Goal: Task Accomplishment & Management: Use online tool/utility

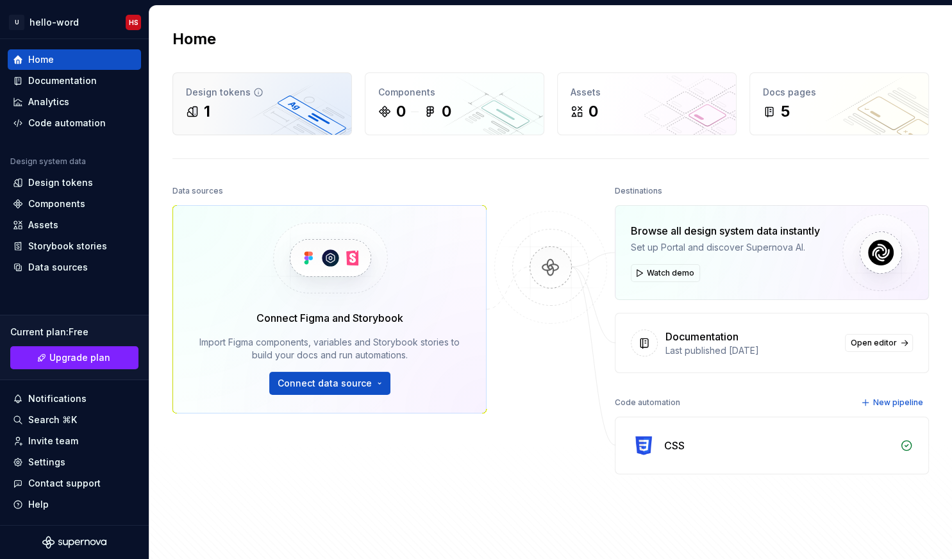
click at [292, 113] on div "1" at bounding box center [262, 111] width 153 height 21
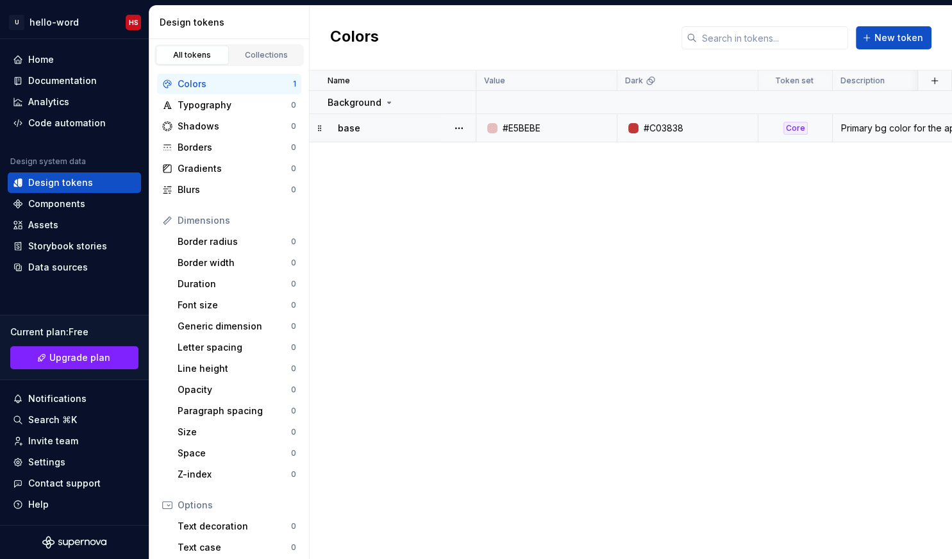
click at [589, 127] on div "#E5BEBE" at bounding box center [550, 128] width 131 height 13
click at [406, 129] on div "base" at bounding box center [406, 128] width 137 height 13
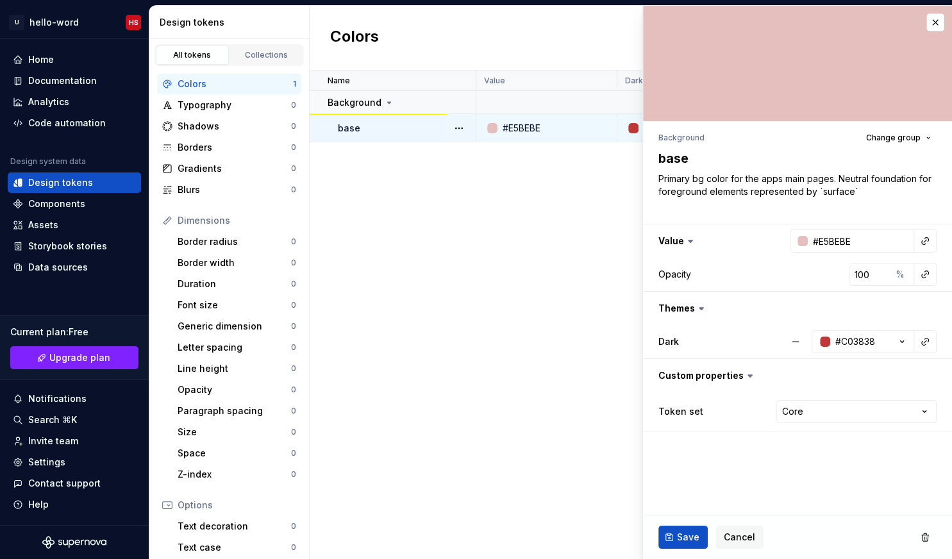
click at [695, 309] on icon at bounding box center [701, 308] width 13 height 13
click at [676, 344] on label "Dark" at bounding box center [668, 341] width 21 height 13
click at [691, 308] on button "button" at bounding box center [797, 308] width 309 height 33
click at [905, 338] on icon "button" at bounding box center [902, 341] width 13 height 13
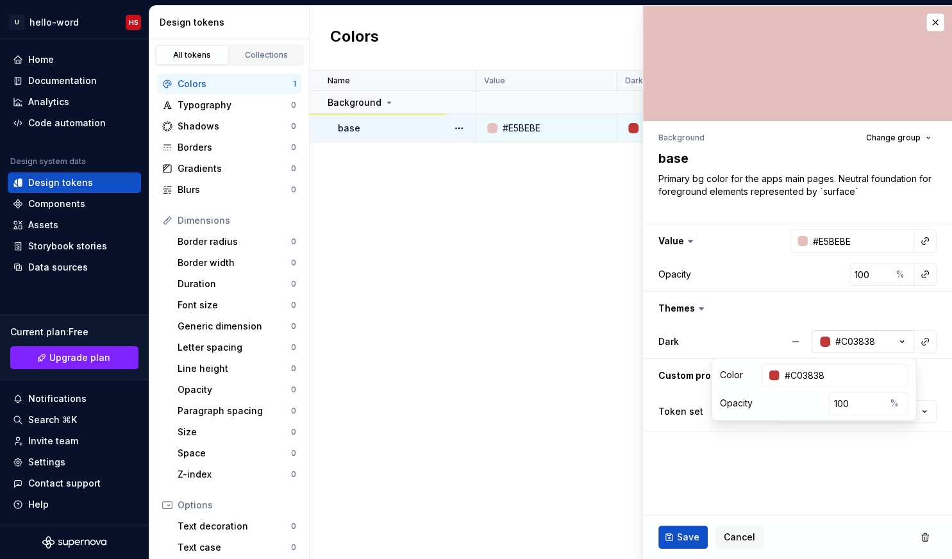
click at [905, 338] on icon "button" at bounding box center [902, 341] width 13 height 13
click at [817, 419] on html "U hello-word HS Home Documentation Analytics Code automation Design system data…" at bounding box center [476, 279] width 952 height 559
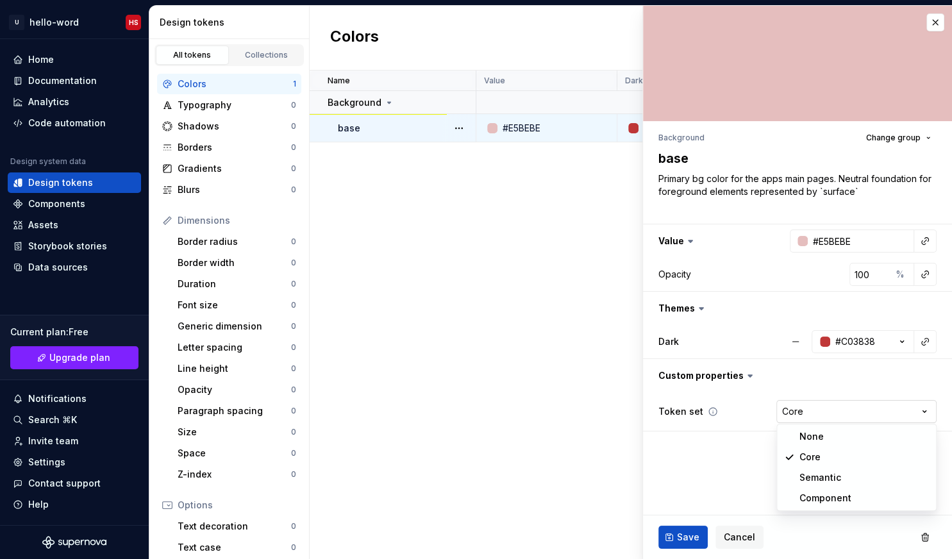
click at [817, 419] on html "U hello-word HS Home Documentation Analytics Code automation Design system data…" at bounding box center [476, 279] width 952 height 559
click at [725, 374] on button "button" at bounding box center [797, 375] width 309 height 33
click at [747, 315] on button "button" at bounding box center [797, 308] width 309 height 33
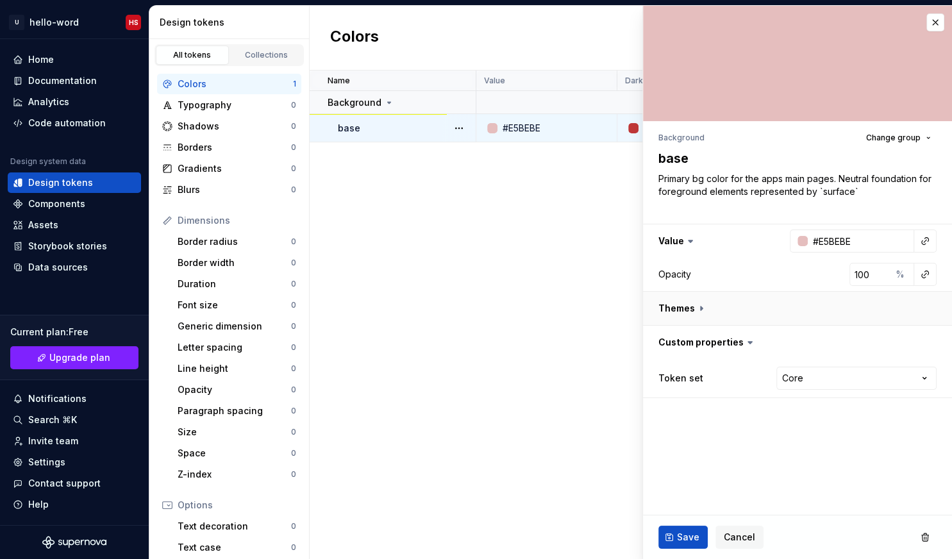
click at [724, 317] on button "button" at bounding box center [797, 308] width 309 height 33
click at [686, 306] on button "button" at bounding box center [797, 308] width 309 height 33
click at [594, 229] on div "Name Value Dark Token set Description Last updated Background base #E5BEBE #C03…" at bounding box center [631, 315] width 642 height 488
click at [939, 28] on button "button" at bounding box center [935, 22] width 18 height 18
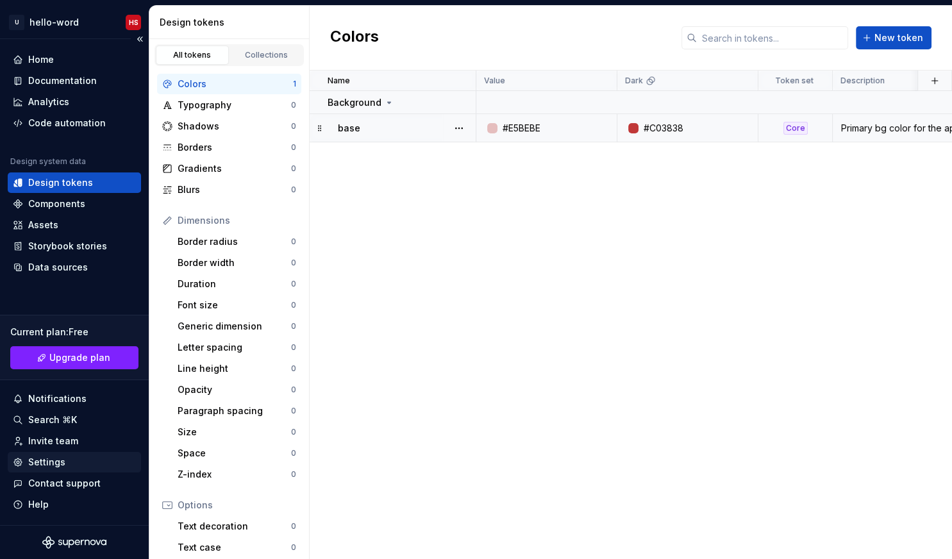
click at [57, 459] on div "Settings" at bounding box center [46, 462] width 37 height 13
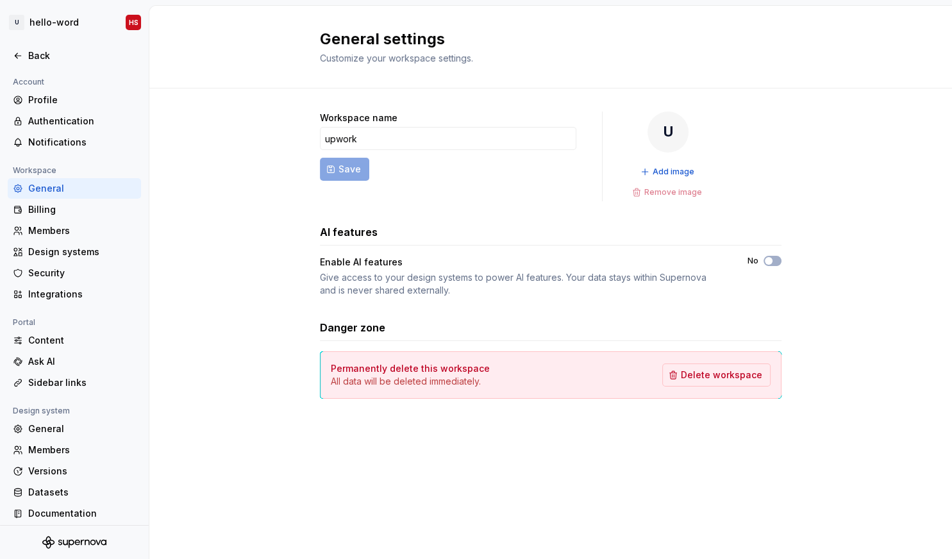
click at [772, 267] on div "Enable AI features Give access to your design systems to power AI features. You…" at bounding box center [551, 276] width 462 height 41
click at [772, 260] on icon "button" at bounding box center [768, 261] width 10 height 8
click at [76, 307] on div "Account Profile Authentication Notifications Workspace General Billing Members …" at bounding box center [74, 302] width 149 height 457
click at [70, 292] on div "Integrations" at bounding box center [82, 294] width 108 height 13
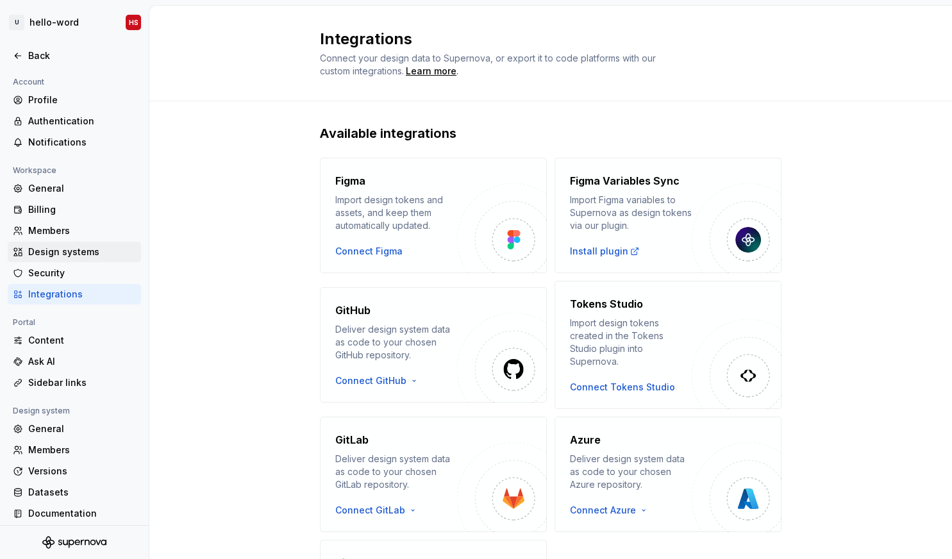
click at [73, 261] on div "Design systems" at bounding box center [74, 252] width 133 height 21
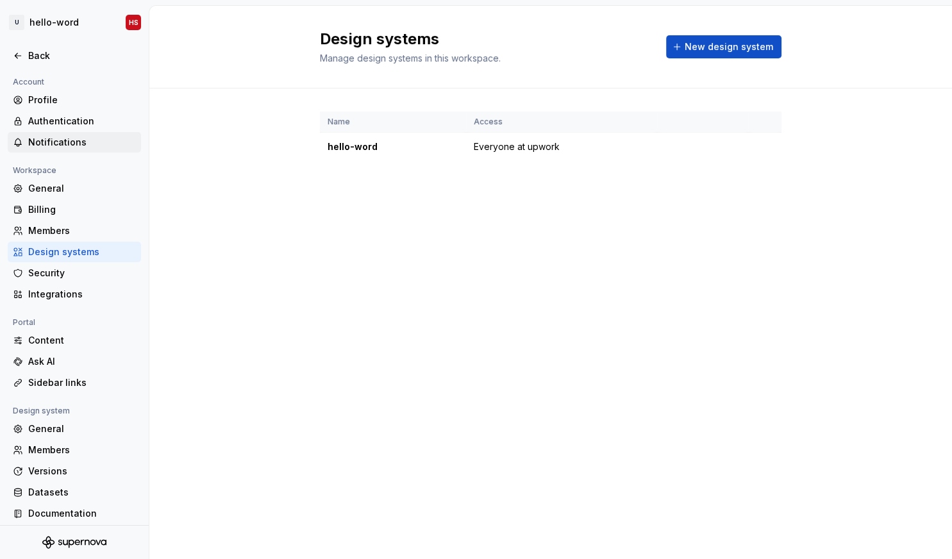
click at [79, 138] on div "Notifications" at bounding box center [82, 142] width 108 height 13
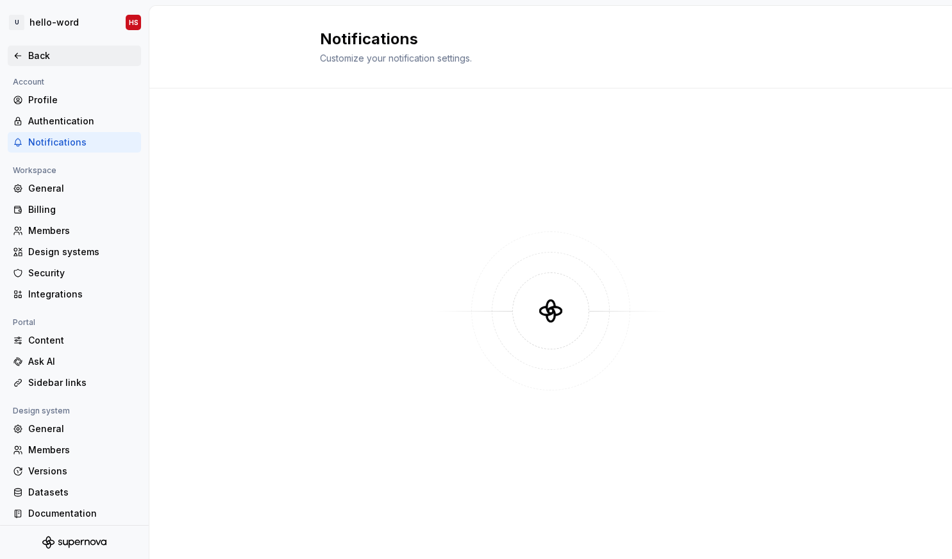
click at [17, 51] on icon at bounding box center [18, 56] width 10 height 10
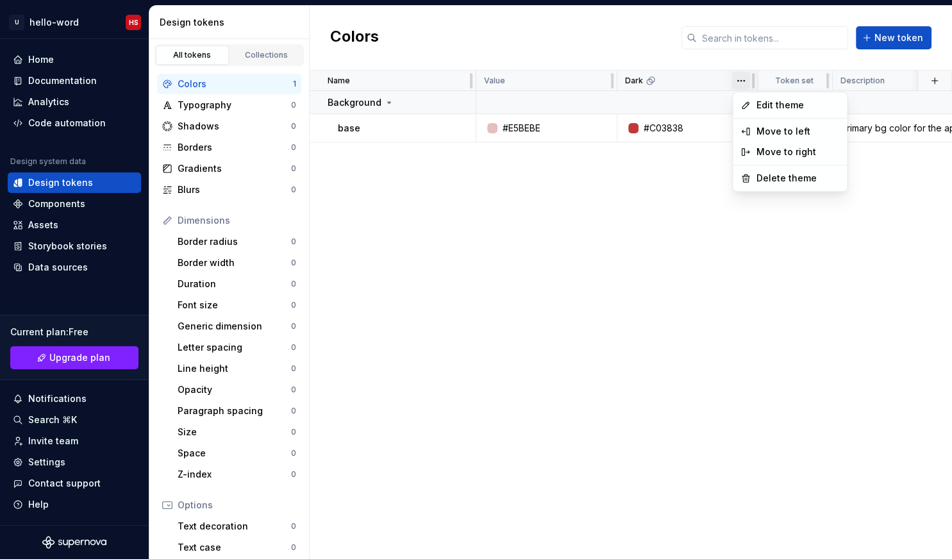
click at [740, 88] on html "U hello-word HS Home Documentation Analytics Code automation Design system data…" at bounding box center [476, 279] width 952 height 559
click at [674, 85] on div "Dark" at bounding box center [687, 81] width 125 height 10
click at [623, 80] on div "Dark" at bounding box center [687, 81] width 141 height 21
click at [932, 88] on button "button" at bounding box center [935, 81] width 18 height 18
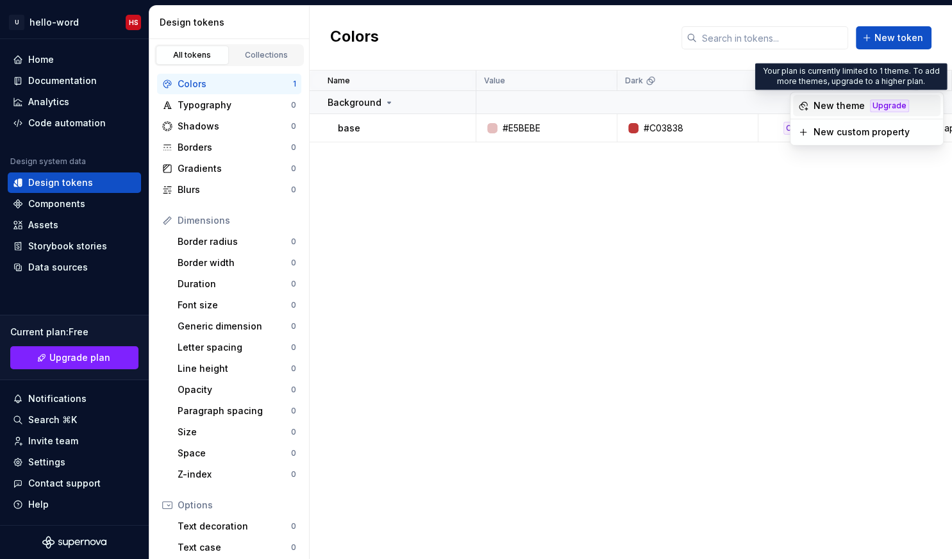
click at [856, 101] on div "New theme" at bounding box center [838, 105] width 51 height 13
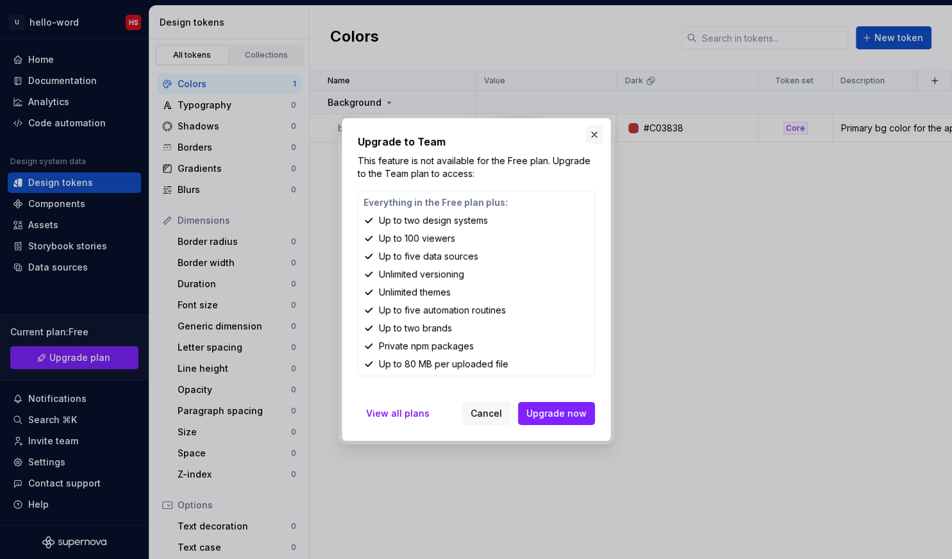
click at [593, 135] on button "button" at bounding box center [594, 135] width 18 height 18
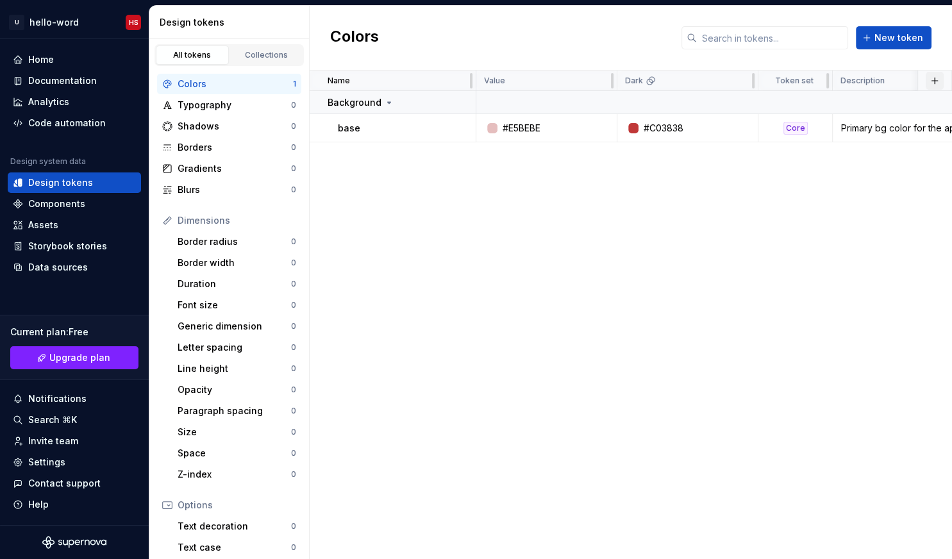
click at [930, 81] on button "button" at bounding box center [935, 81] width 18 height 18
click at [873, 135] on div "New custom property" at bounding box center [861, 132] width 96 height 13
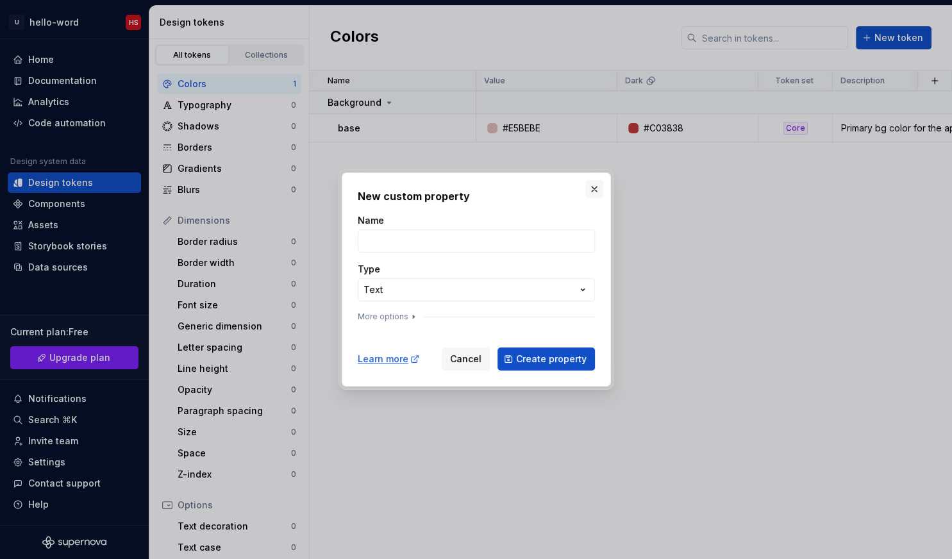
click at [589, 196] on button "button" at bounding box center [594, 189] width 18 height 18
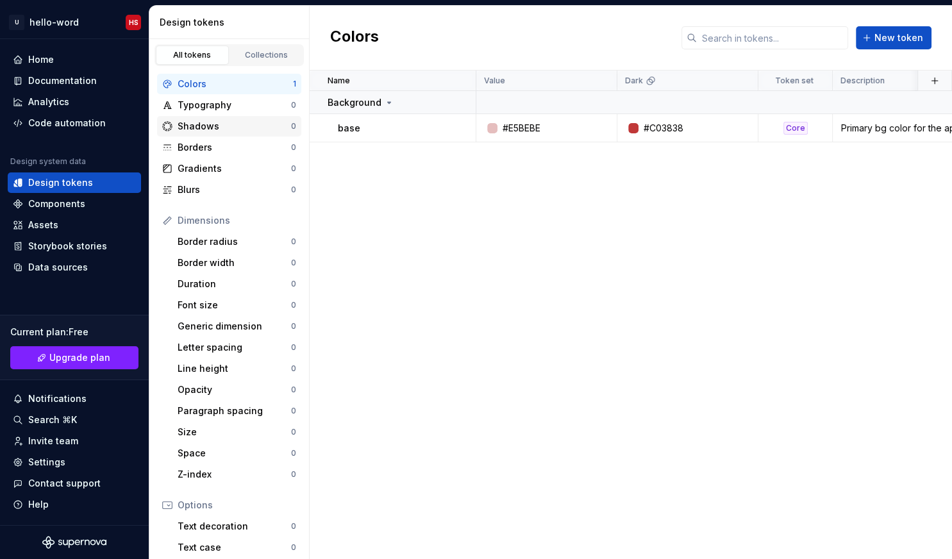
click at [215, 133] on div "Shadows 0" at bounding box center [229, 126] width 144 height 21
click at [200, 100] on div "Typography" at bounding box center [234, 105] width 113 height 13
click at [69, 131] on div "Code automation" at bounding box center [74, 123] width 133 height 21
click at [76, 122] on div "Code automation" at bounding box center [67, 123] width 78 height 13
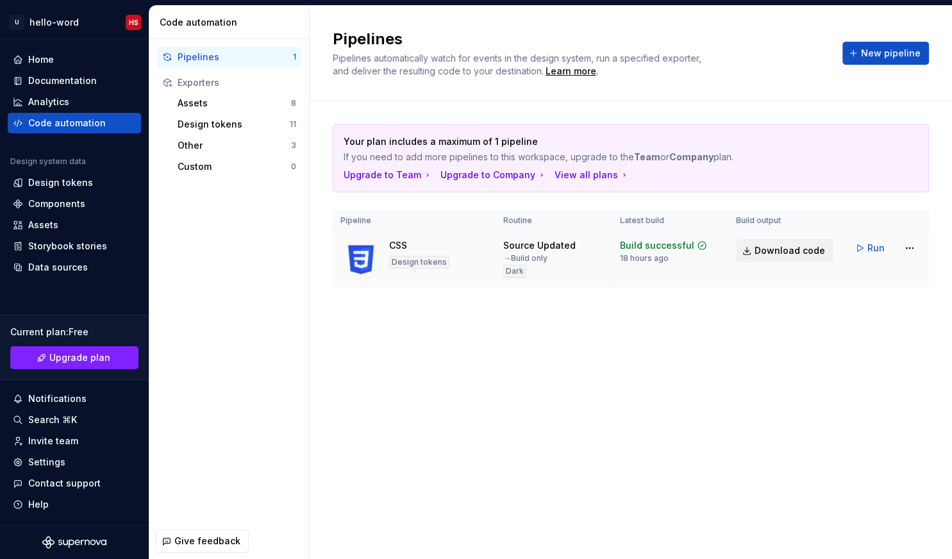
click at [778, 253] on span "Download code" at bounding box center [790, 250] width 71 height 13
click at [899, 301] on div "Your plan includes a maximum of 1 pipeline If you need to add more pipelines to…" at bounding box center [631, 218] width 596 height 235
click at [858, 55] on button "New pipeline" at bounding box center [885, 53] width 87 height 23
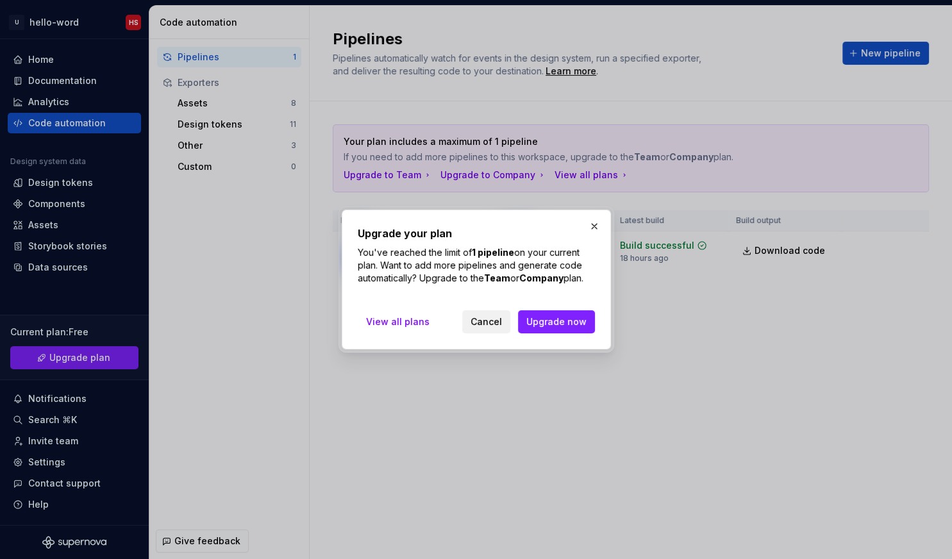
click at [490, 320] on span "Cancel" at bounding box center [486, 321] width 31 height 13
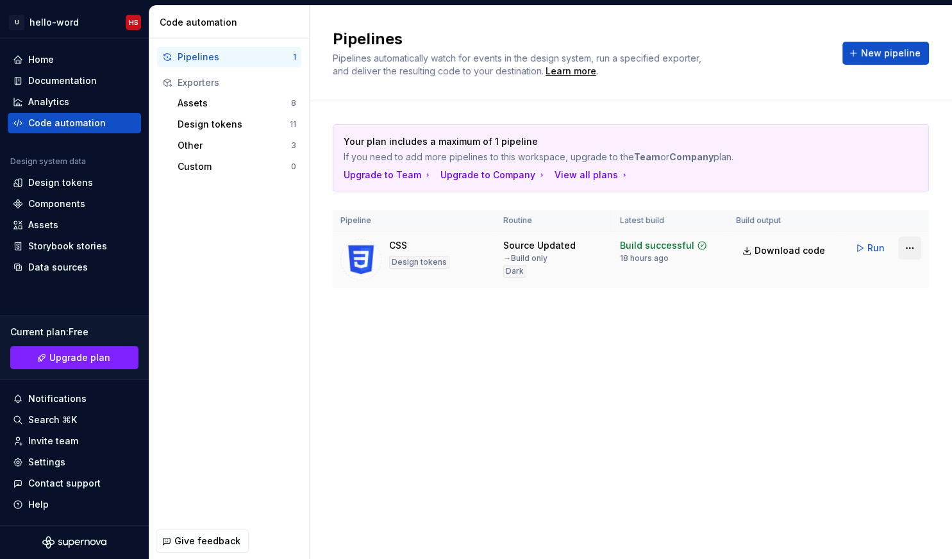
click at [914, 246] on html "U hello-word HS Home Documentation Analytics Code automation Design system data…" at bounding box center [476, 279] width 952 height 559
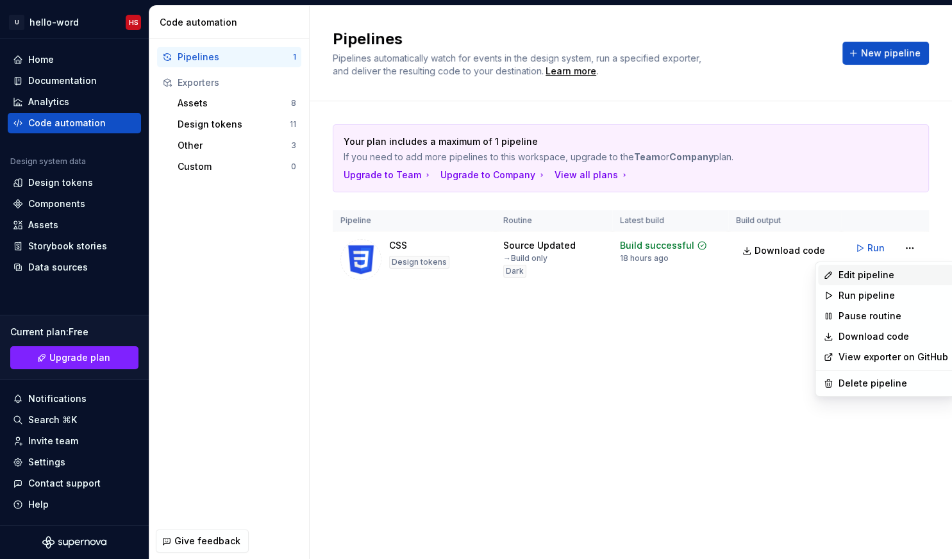
click at [891, 270] on div "Edit pipeline" at bounding box center [893, 275] width 110 height 13
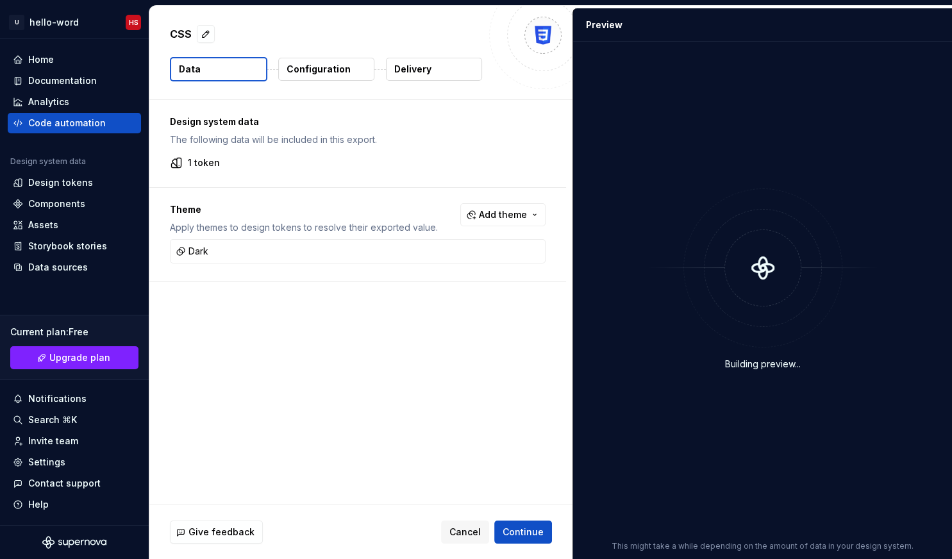
click at [311, 75] on p "Configuration" at bounding box center [319, 69] width 64 height 13
click at [542, 29] on img at bounding box center [543, 35] width 26 height 26
click at [209, 32] on button "button" at bounding box center [206, 34] width 18 height 18
type textarea "*"
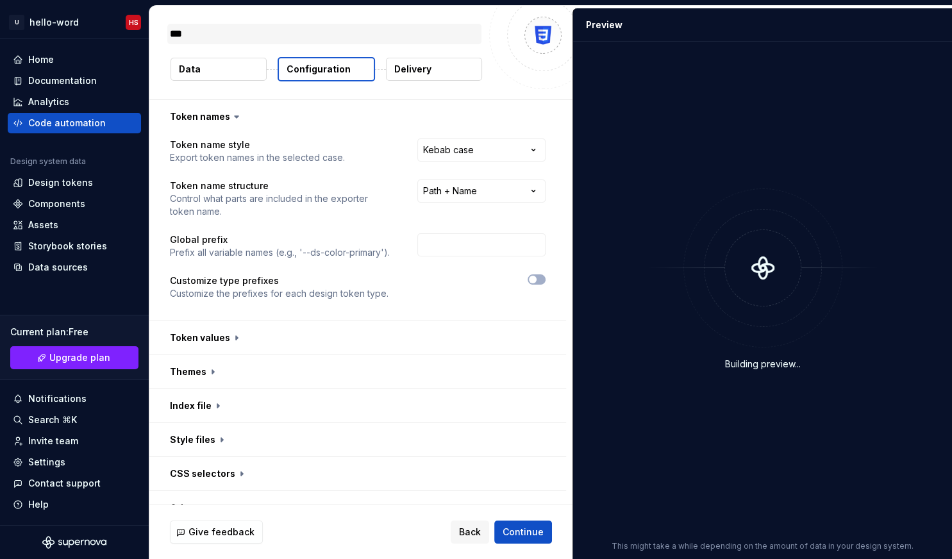
click at [186, 34] on textarea "***" at bounding box center [324, 34] width 314 height 21
click at [235, 32] on textarea "***" at bounding box center [324, 34] width 314 height 21
click at [214, 71] on button "Data" at bounding box center [219, 69] width 96 height 23
click at [237, 74] on button "Data" at bounding box center [219, 69] width 96 height 23
click at [309, 76] on button "Configuration" at bounding box center [326, 69] width 97 height 24
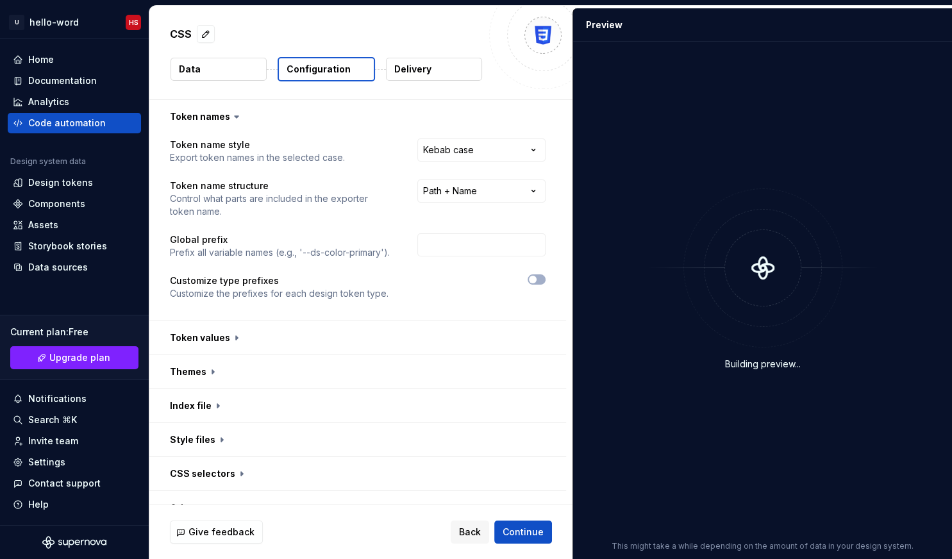
click at [406, 73] on p "Delivery" at bounding box center [412, 69] width 37 height 13
click at [465, 526] on span "Back" at bounding box center [470, 532] width 22 height 13
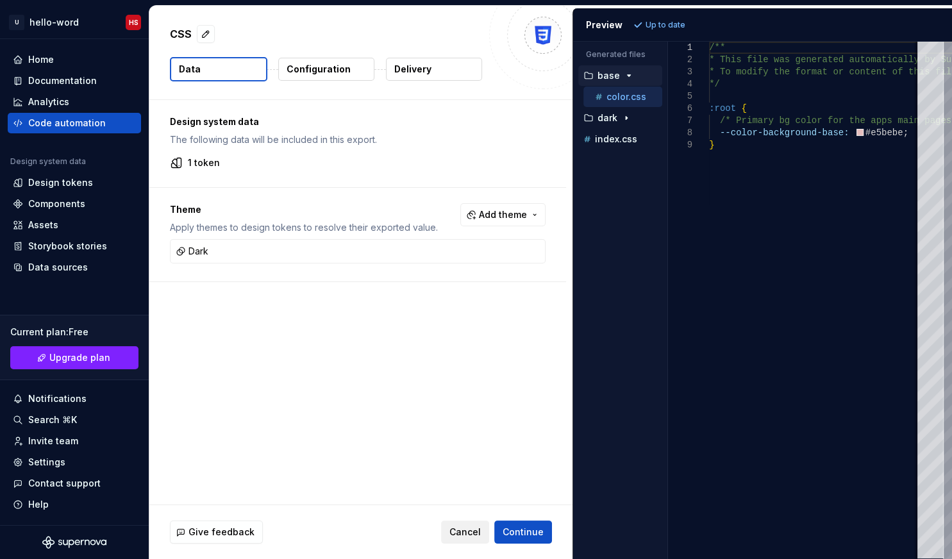
click at [464, 532] on span "Cancel" at bounding box center [464, 532] width 31 height 13
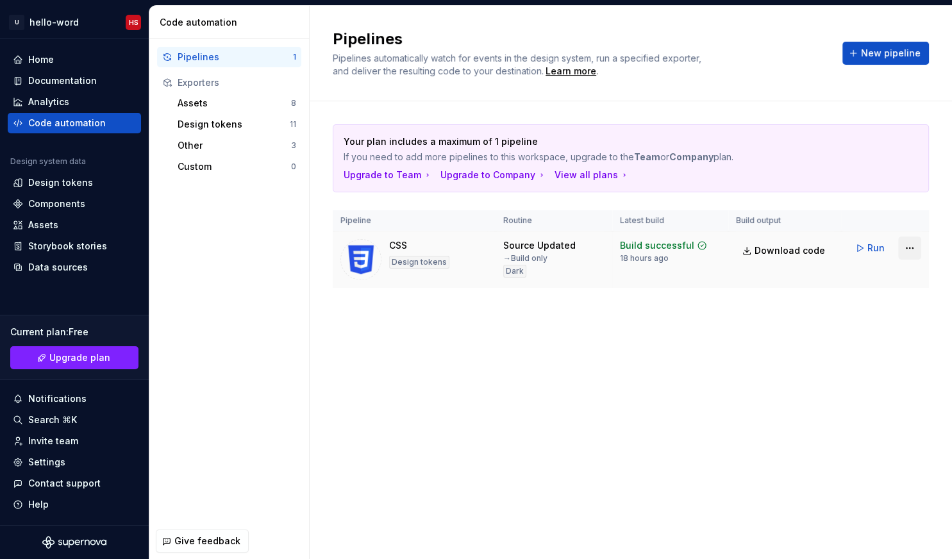
click at [916, 247] on html "U hello-word HS Home Documentation Analytics Code automation Design system data…" at bounding box center [476, 279] width 952 height 559
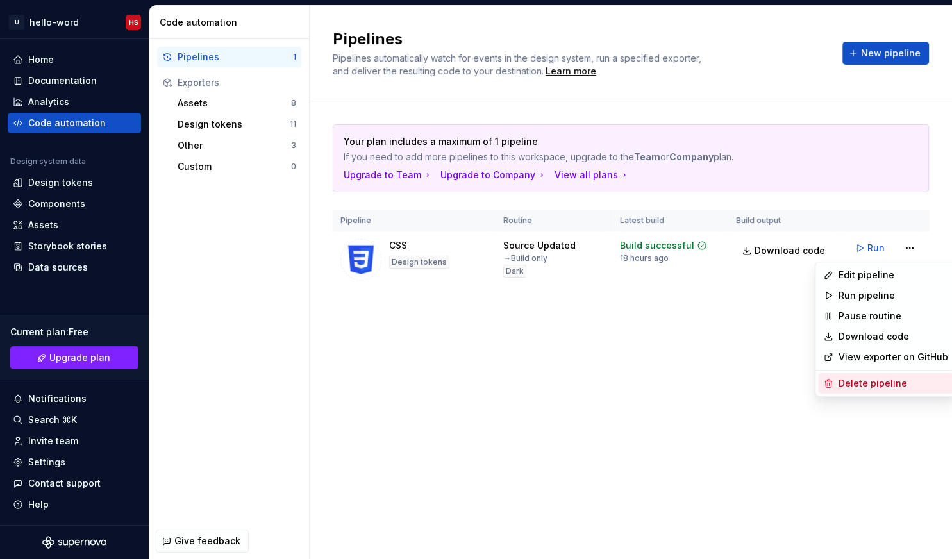
click at [847, 381] on div "Delete pipeline" at bounding box center [893, 383] width 110 height 13
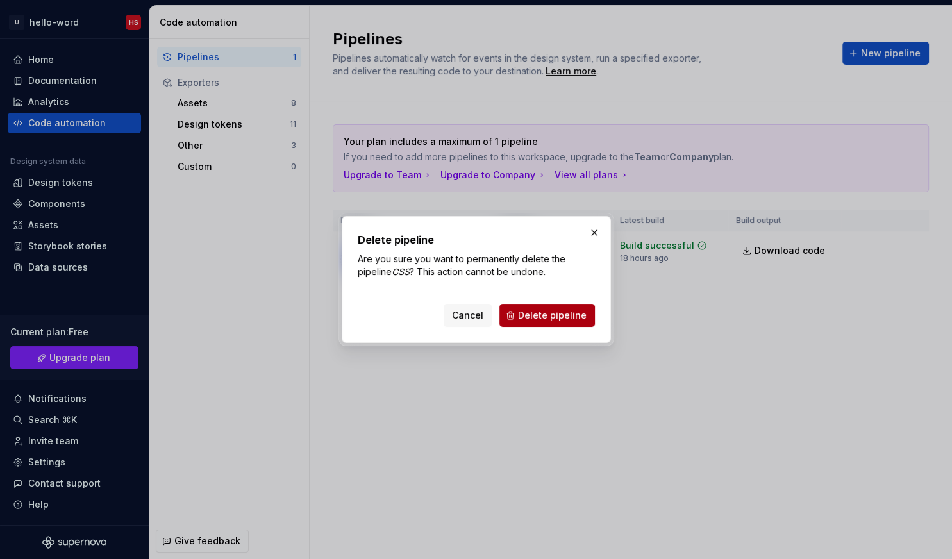
click at [581, 314] on span "Delete pipeline" at bounding box center [552, 315] width 69 height 13
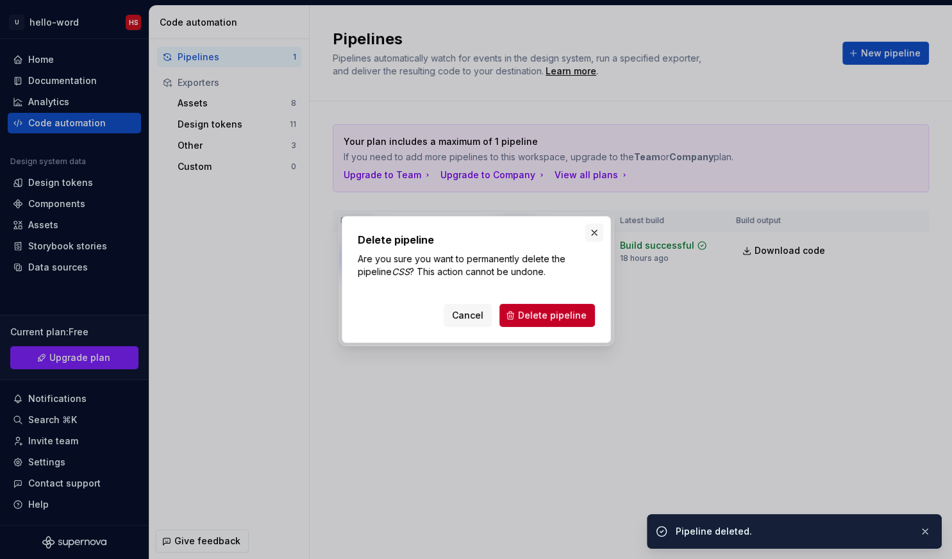
click at [593, 238] on html "U hello-word HS Home Documentation Analytics Code automation Design system data…" at bounding box center [476, 279] width 952 height 559
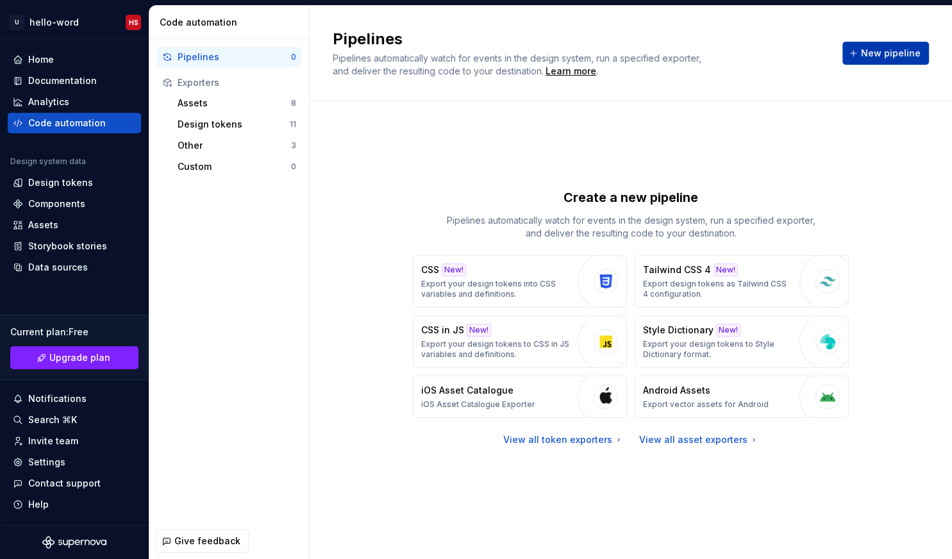
click at [870, 54] on span "New pipeline" at bounding box center [891, 53] width 60 height 13
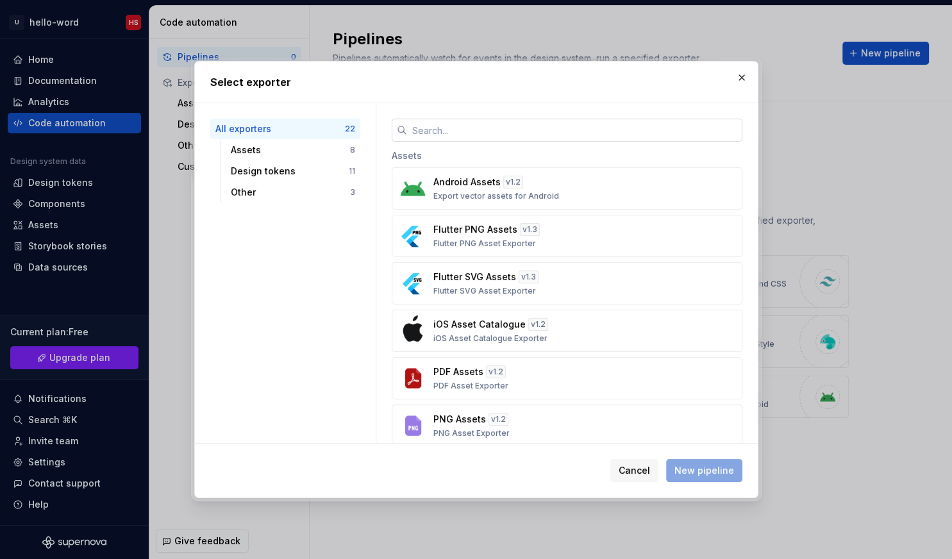
click at [422, 129] on input "text" at bounding box center [574, 130] width 335 height 23
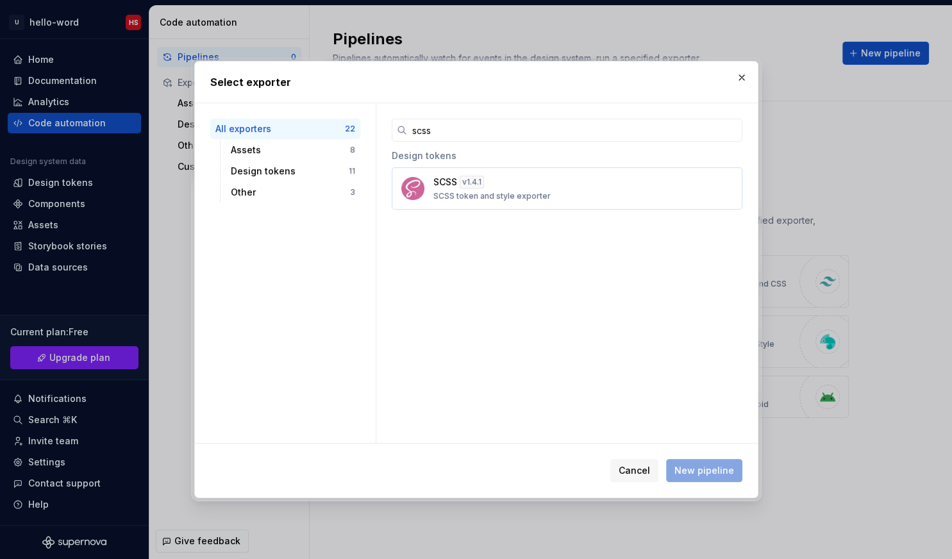
type input "scss"
click at [469, 196] on p "SCSS token and style exporter" at bounding box center [491, 196] width 117 height 10
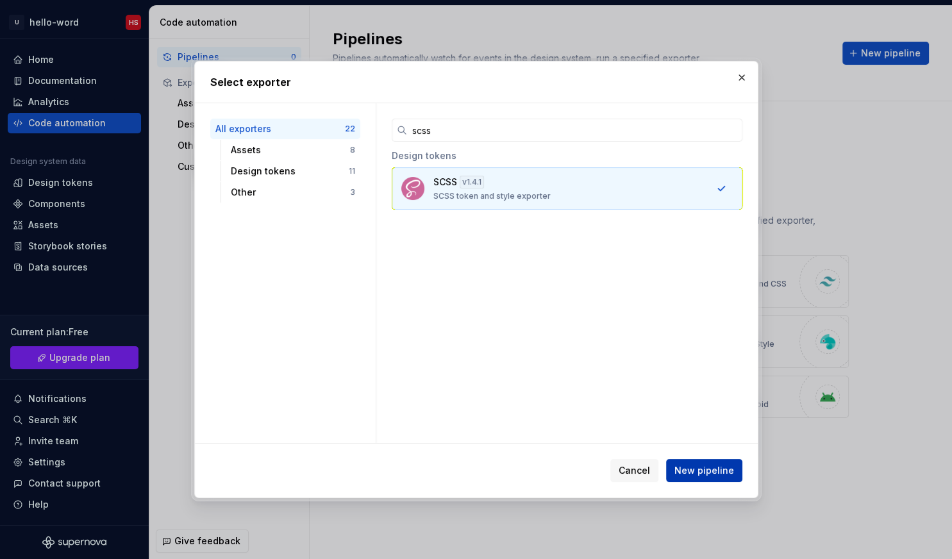
click at [701, 469] on span "New pipeline" at bounding box center [704, 470] width 60 height 13
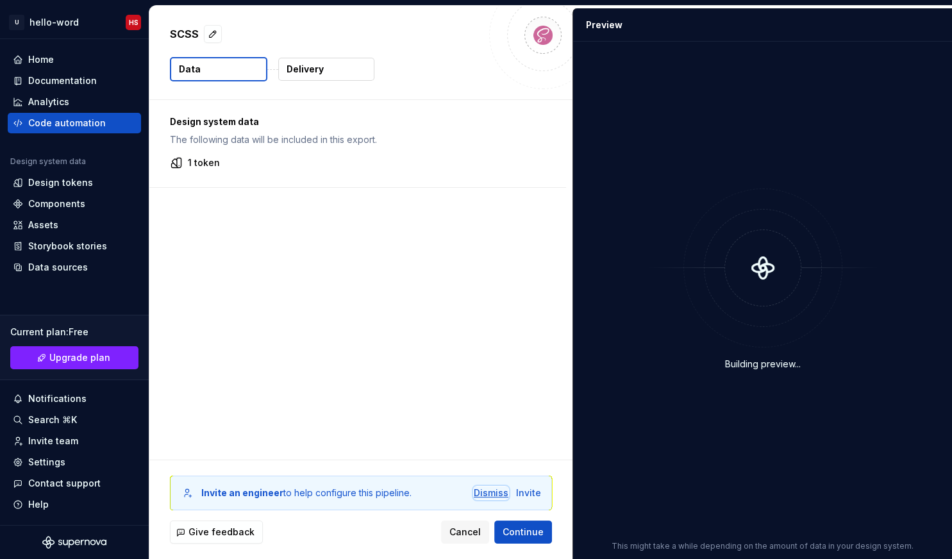
click at [501, 497] on div "Dismiss" at bounding box center [491, 493] width 35 height 13
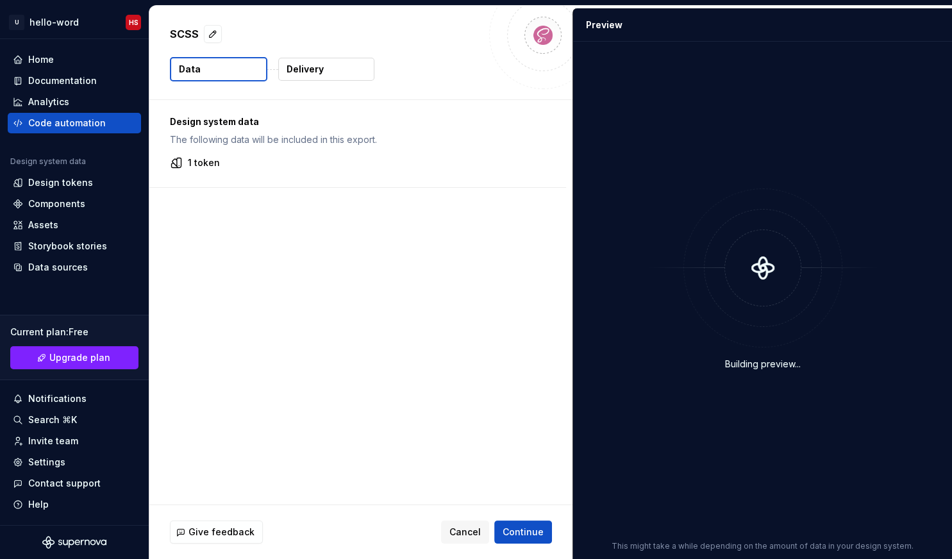
click at [197, 163] on p "1 token" at bounding box center [204, 162] width 32 height 13
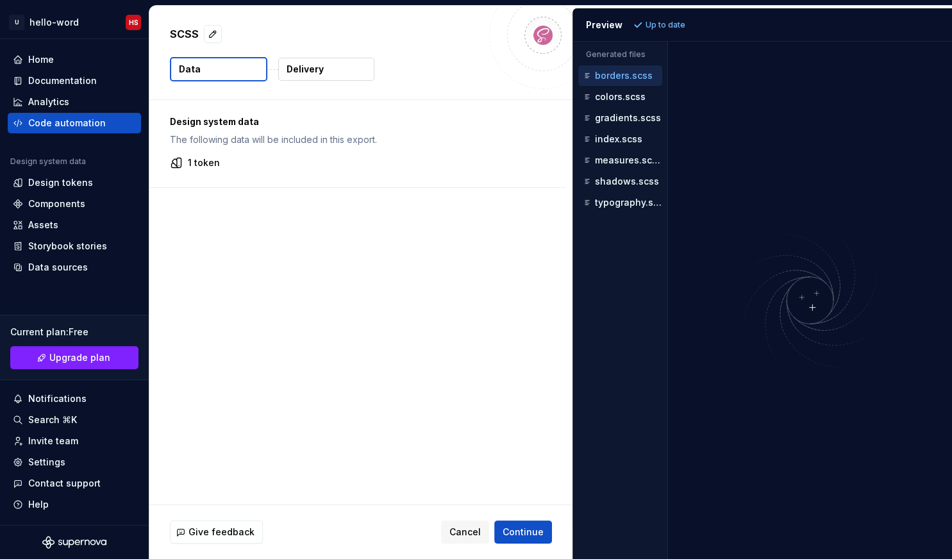
click at [288, 232] on div "Design system data The following data will be included in this export. 1 token" at bounding box center [360, 302] width 423 height 405
click at [521, 535] on span "Continue" at bounding box center [523, 532] width 41 height 13
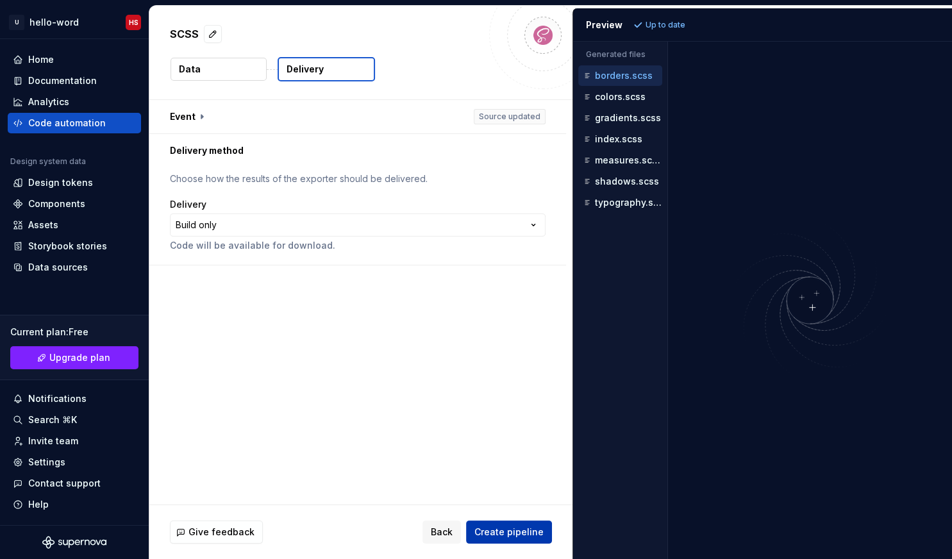
click at [496, 538] on span "Create pipeline" at bounding box center [508, 532] width 69 height 13
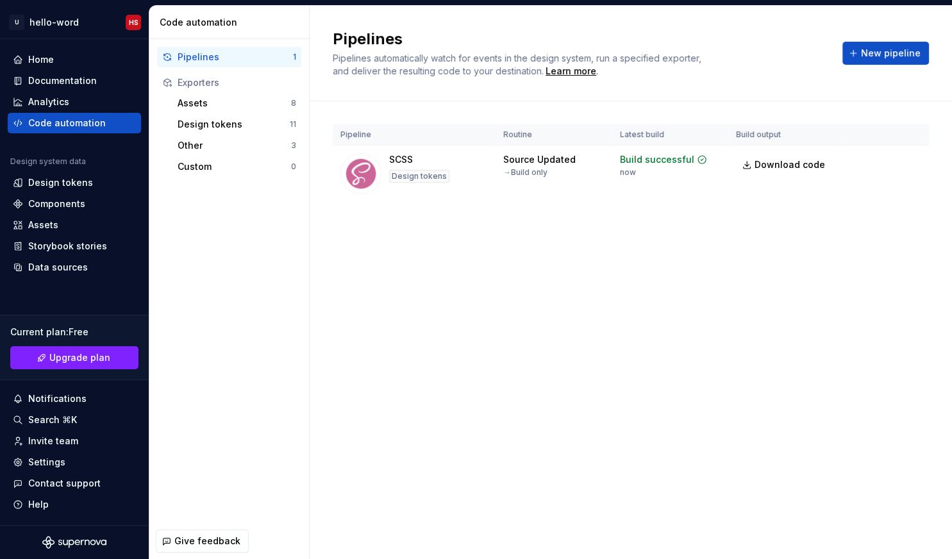
click at [624, 99] on div "Pipelines Pipelines automatically watch for events in the design system, run a …" at bounding box center [631, 54] width 642 height 96
click at [799, 163] on span "Download code" at bounding box center [790, 164] width 71 height 13
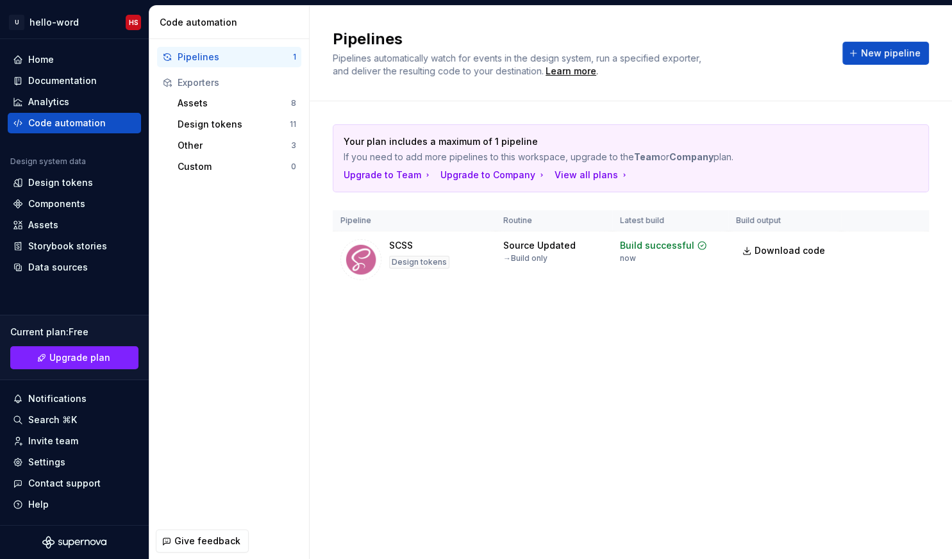
click at [814, 370] on div "Pipelines Pipelines automatically watch for events in the design system, run a …" at bounding box center [631, 282] width 642 height 553
click at [917, 248] on html "U hello-word HS Home Documentation Analytics Code automation Design system data…" at bounding box center [476, 279] width 952 height 559
click at [694, 399] on html "U hello-word HS Home Documentation Analytics Code automation Design system data…" at bounding box center [476, 279] width 952 height 559
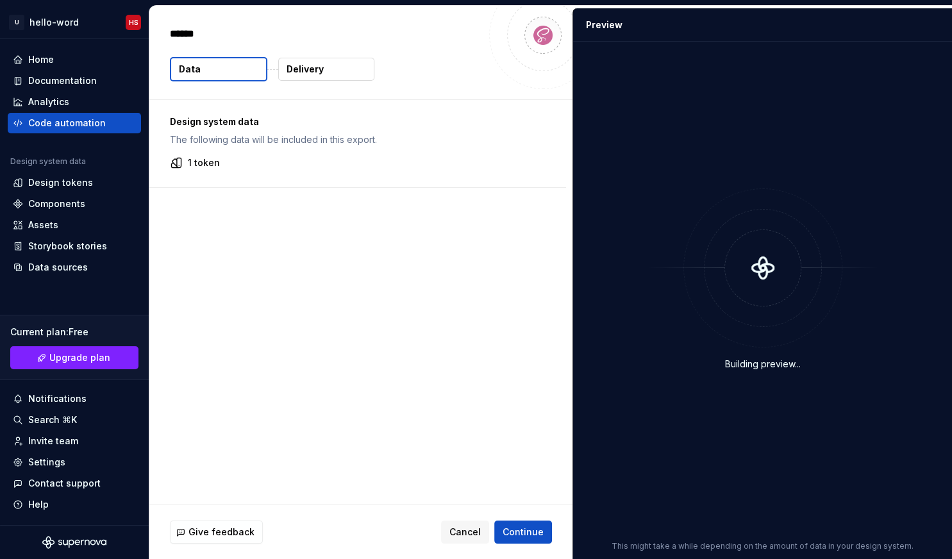
click at [449, 287] on div "Design system data The following data will be included in this export. 1 token" at bounding box center [360, 302] width 423 height 405
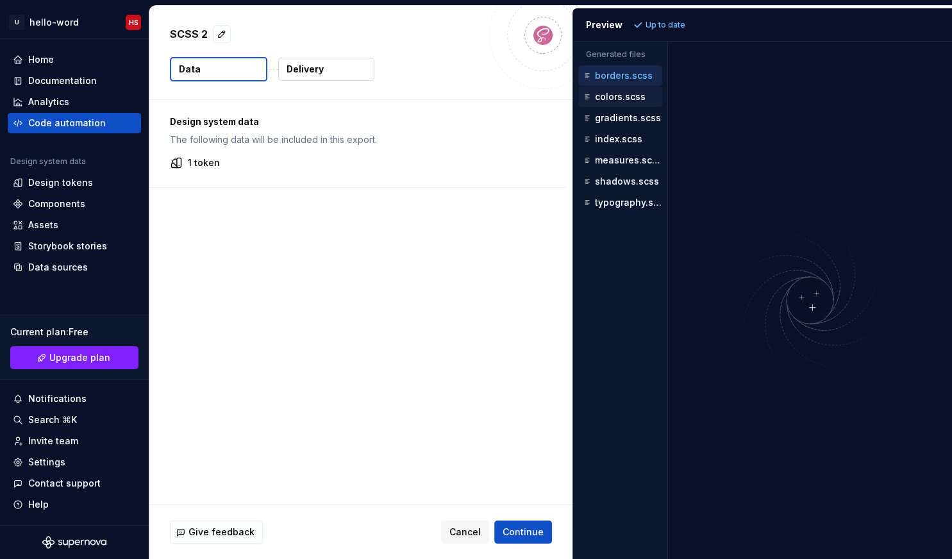
click at [613, 99] on p "colors.scss" at bounding box center [620, 97] width 51 height 10
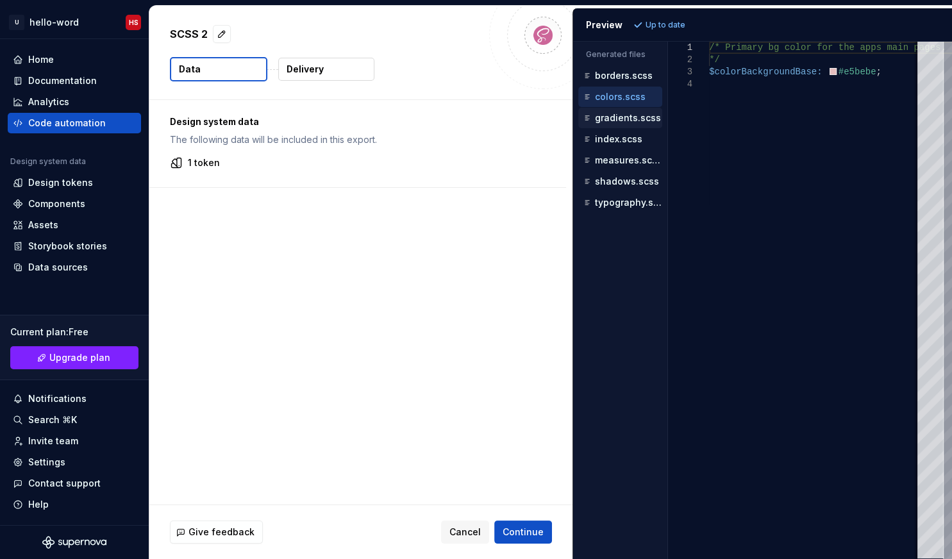
click at [617, 117] on p "gradients.scss" at bounding box center [628, 118] width 66 height 10
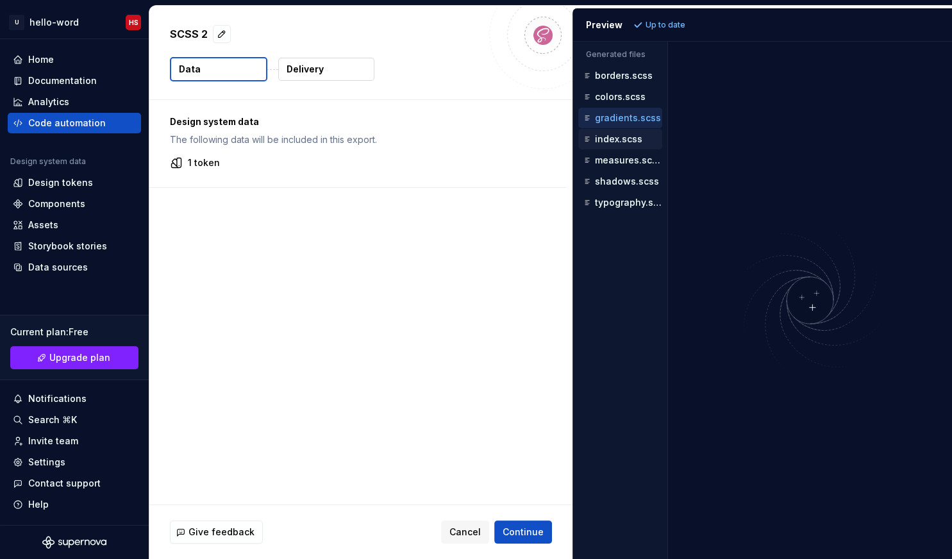
click at [630, 134] on p "index.scss" at bounding box center [618, 139] width 47 height 10
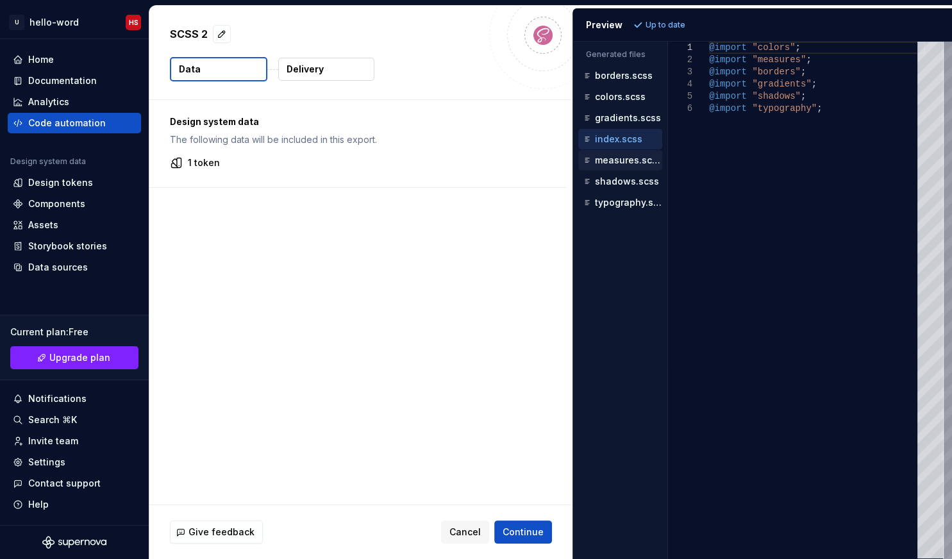
click at [633, 162] on p "measures.scss" at bounding box center [628, 160] width 67 height 10
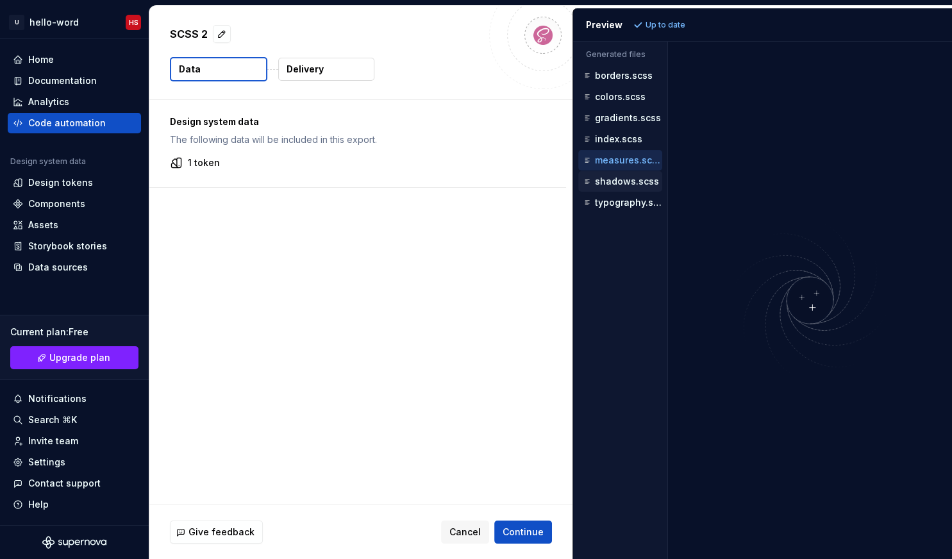
click at [631, 190] on div "shadows.scss" at bounding box center [620, 181] width 84 height 21
click at [625, 187] on button "shadows.scss" at bounding box center [620, 181] width 84 height 14
click at [628, 198] on p "typography.scss" at bounding box center [628, 202] width 67 height 10
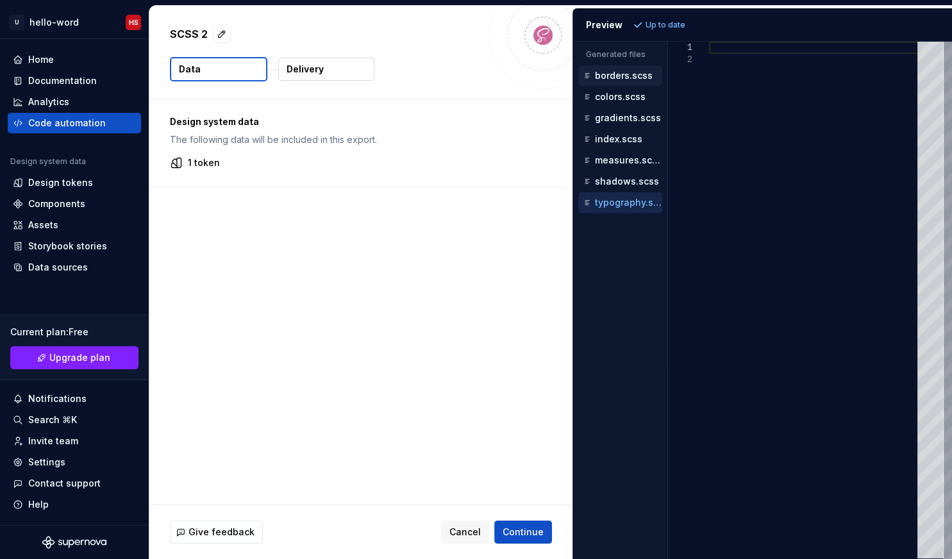
click at [611, 81] on div "borders.scss" at bounding box center [621, 75] width 81 height 13
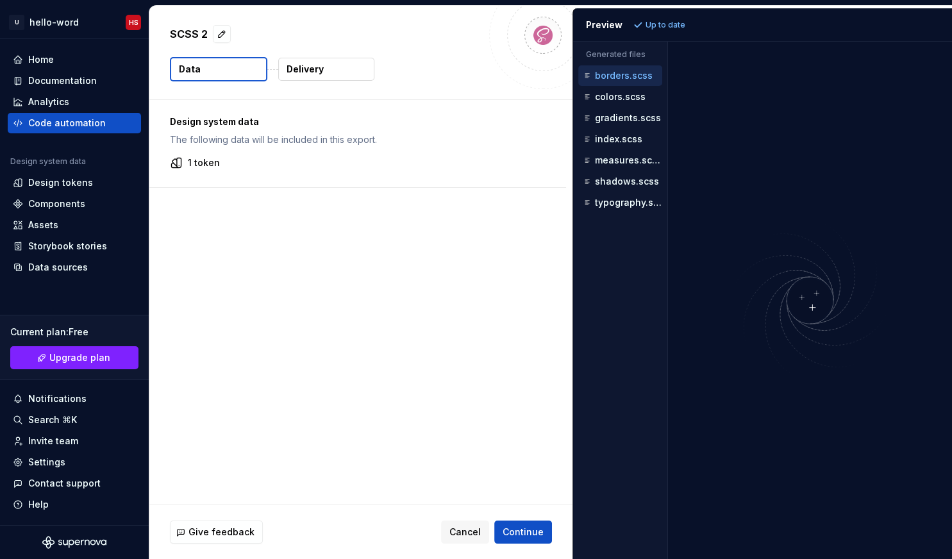
click at [606, 301] on div "Accessibility guide for tree . Navigate the tree with the arrow keys. Common tr…" at bounding box center [620, 310] width 94 height 497
click at [608, 460] on div "Accessibility guide for tree . Navigate the tree with the arrow keys. Common tr…" at bounding box center [620, 310] width 94 height 497
click at [613, 99] on p "colors.scss" at bounding box center [620, 97] width 51 height 10
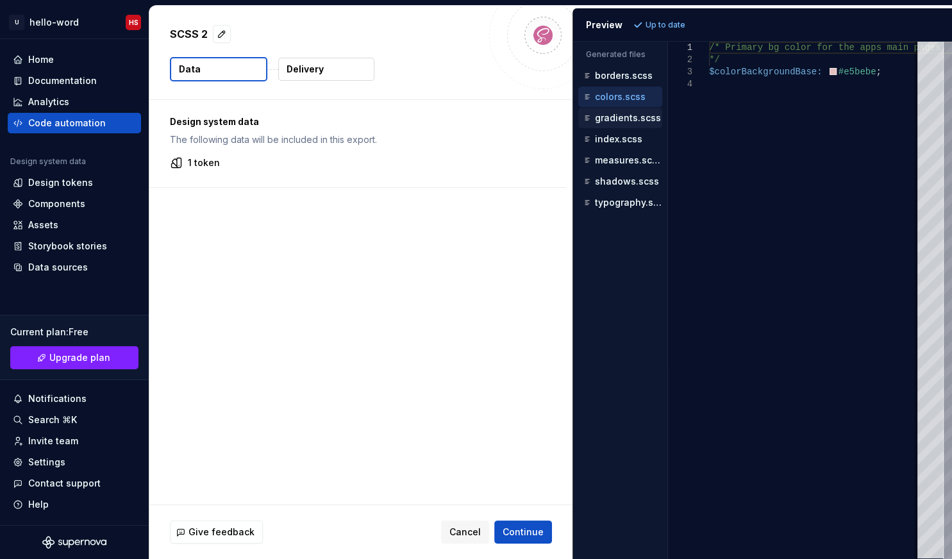
click at [609, 121] on p "gradients.scss" at bounding box center [628, 118] width 66 height 10
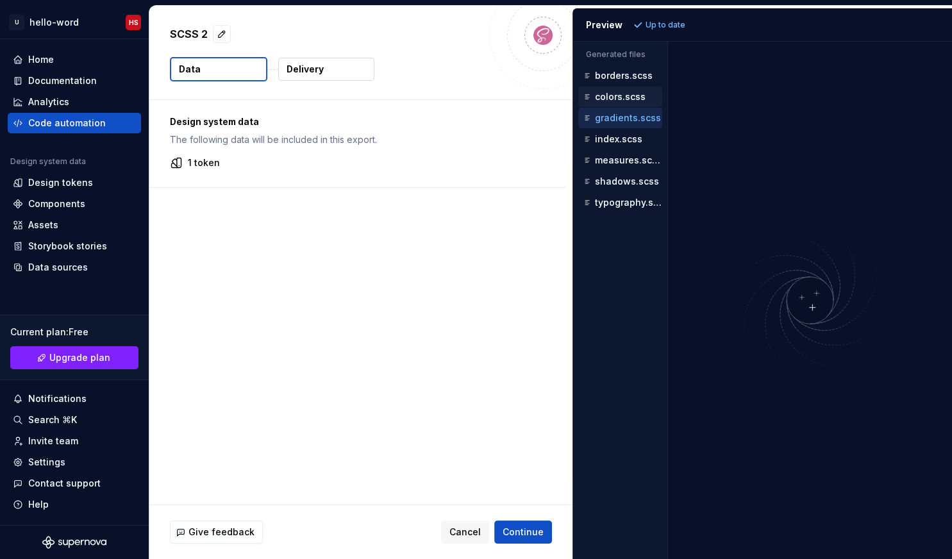
click at [610, 95] on p "colors.scss" at bounding box center [620, 97] width 51 height 10
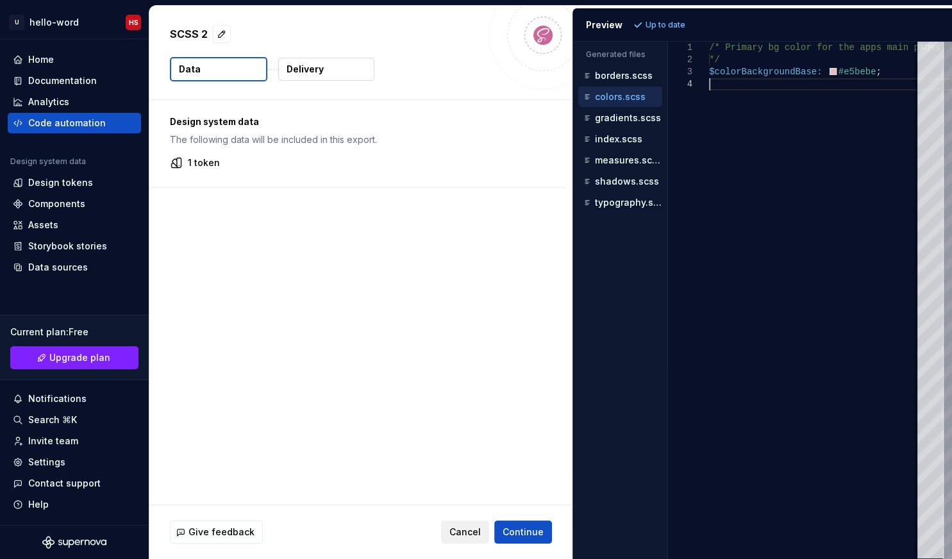
click at [469, 536] on span "Cancel" at bounding box center [464, 532] width 31 height 13
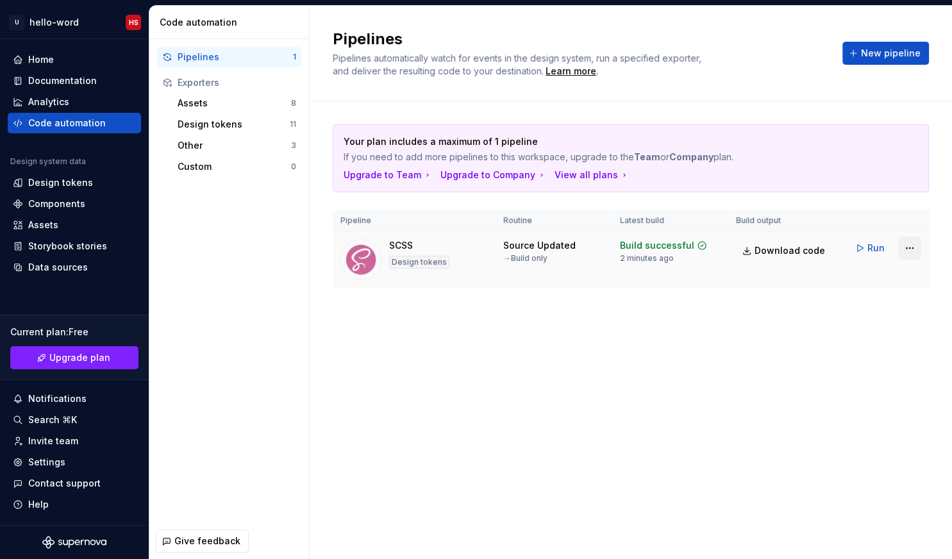
click at [919, 250] on html "U hello-word HS Home Documentation Analytics Code automation Design system data…" at bounding box center [476, 279] width 952 height 559
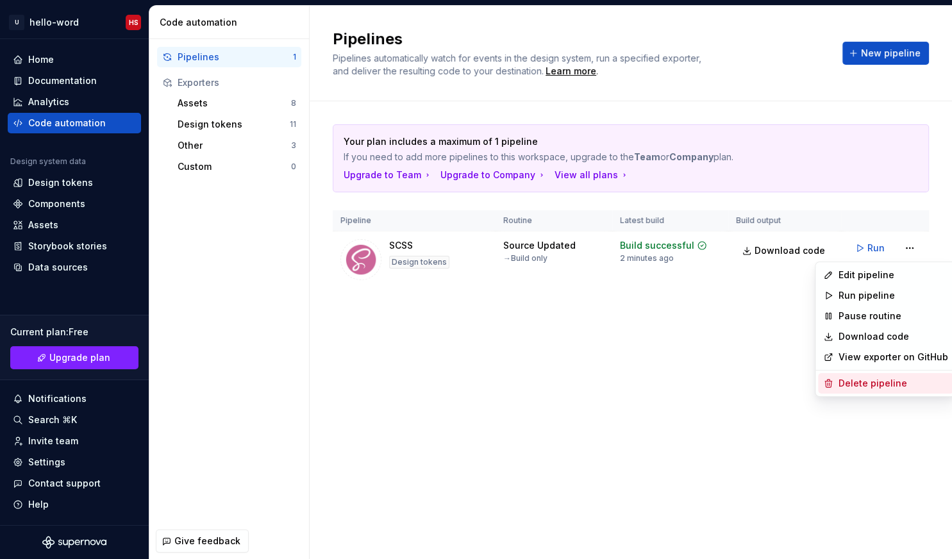
click at [869, 385] on div "Delete pipeline" at bounding box center [893, 383] width 110 height 13
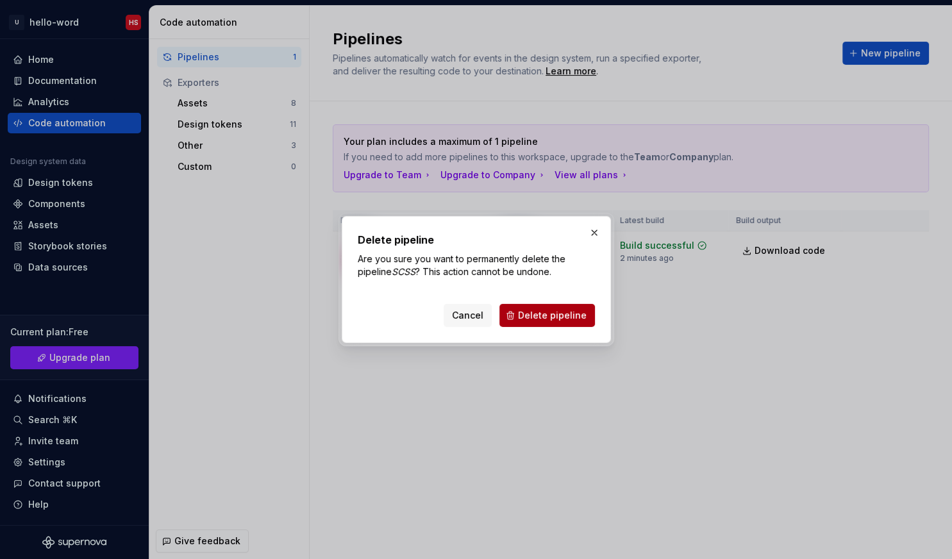
click at [564, 311] on span "Delete pipeline" at bounding box center [552, 315] width 69 height 13
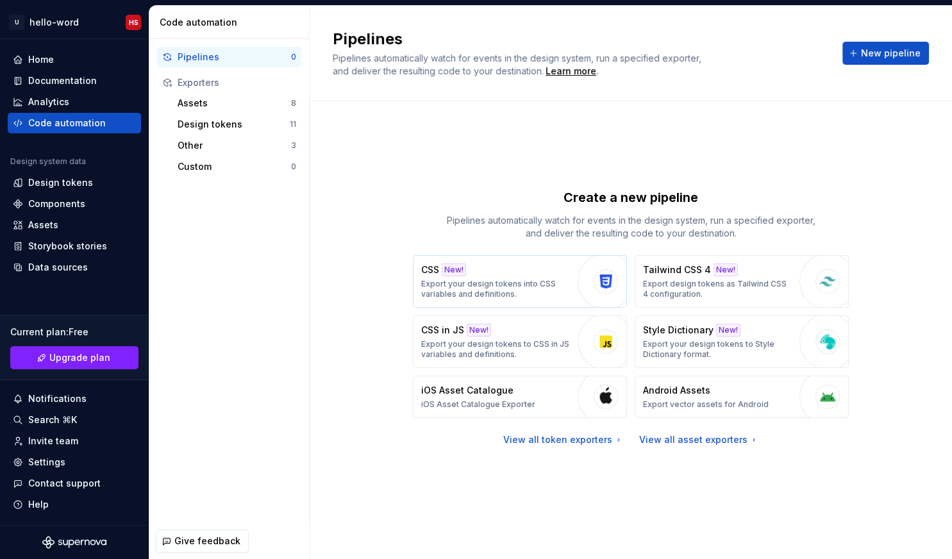
click at [562, 283] on p "Export your design tokens into CSS variables and definitions." at bounding box center [496, 289] width 150 height 21
click at [768, 269] on div "Tailwind CSS 4 New! Export design tokens as Tailwind CSS 4 configuration." at bounding box center [718, 281] width 150 height 36
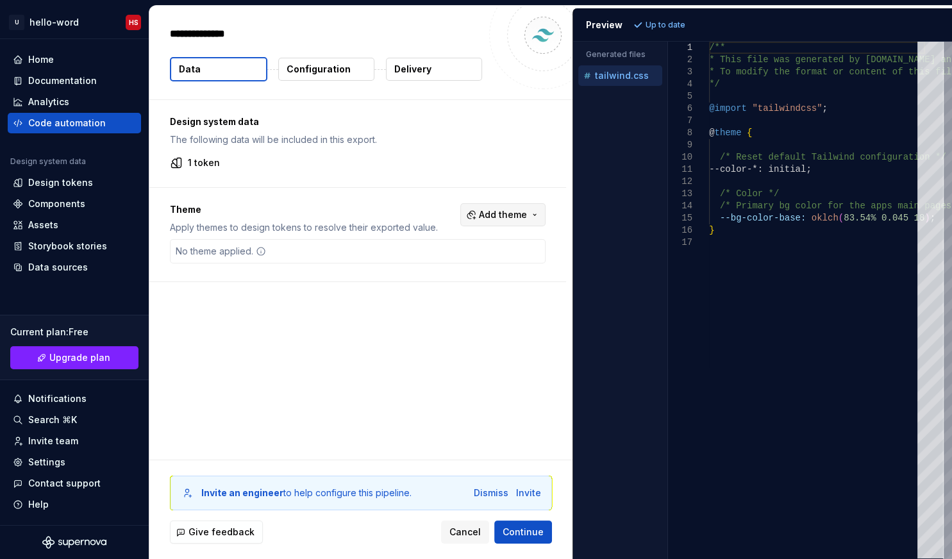
click at [487, 210] on button "Add theme" at bounding box center [502, 214] width 85 height 23
click at [452, 269] on div "Dark" at bounding box center [483, 265] width 122 height 13
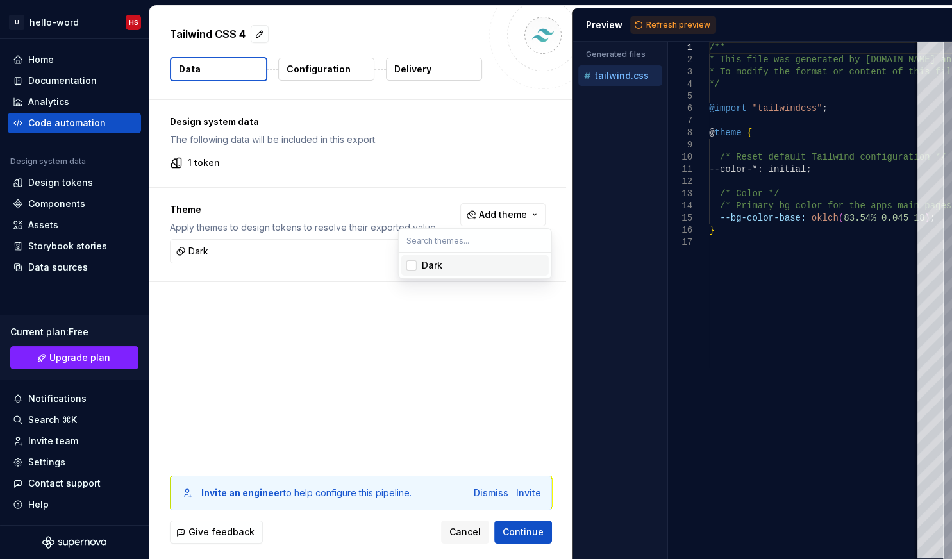
click at [420, 332] on html "U hello-word HS Home Documentation Analytics Code automation Design system data…" at bounding box center [476, 279] width 952 height 559
click at [467, 540] on button "Cancel" at bounding box center [465, 532] width 48 height 23
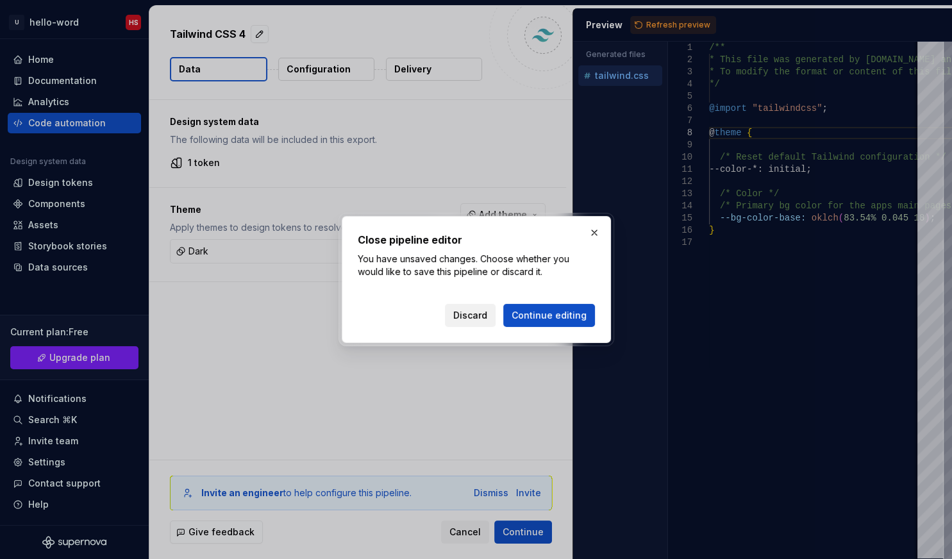
click at [460, 321] on span "Discard" at bounding box center [470, 315] width 34 height 13
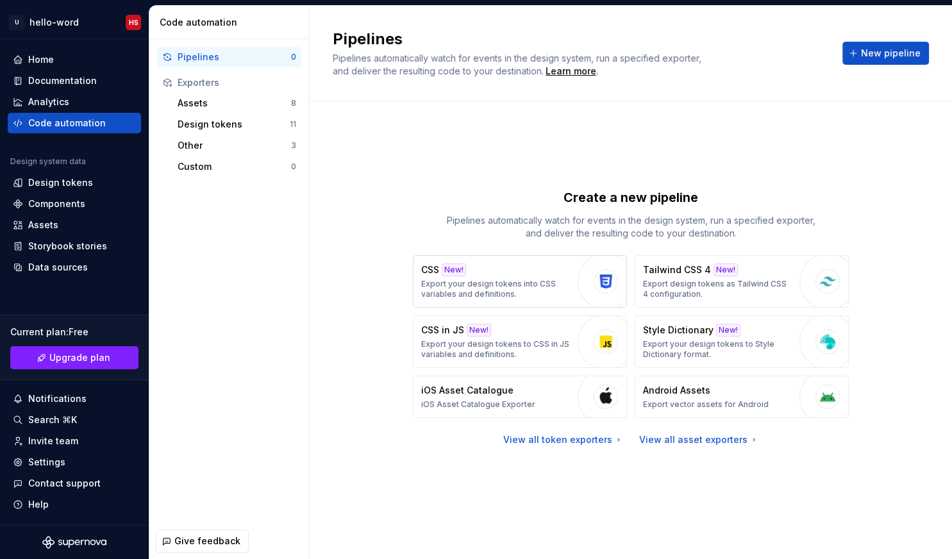
click at [529, 267] on div "CSS New! Export your design tokens into CSS variables and definitions." at bounding box center [496, 281] width 150 height 36
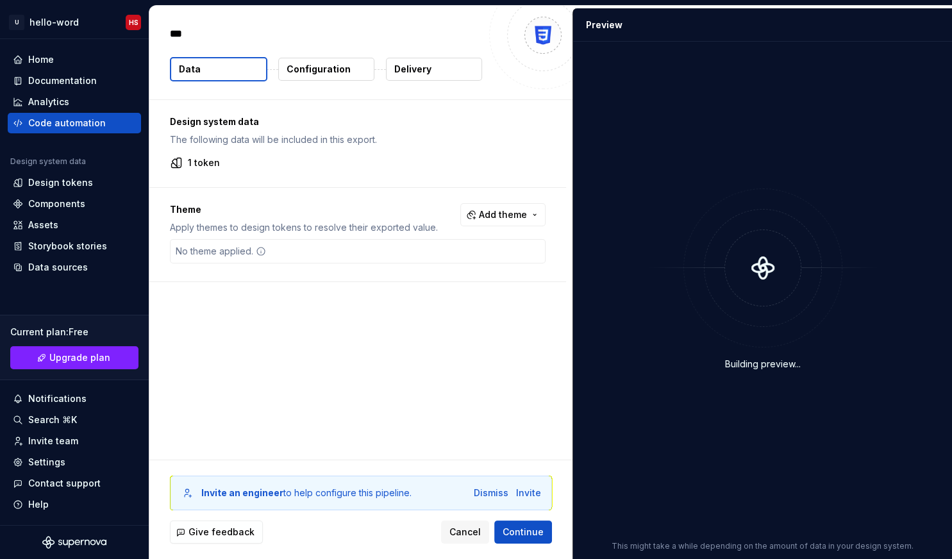
type textarea "*"
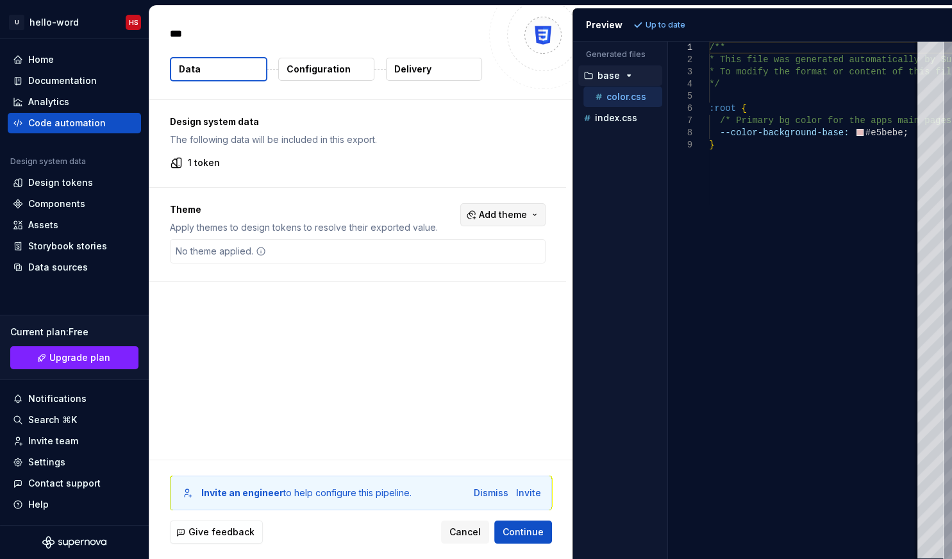
click at [502, 210] on span "Add theme" at bounding box center [503, 214] width 48 height 13
click at [460, 265] on div "Dark" at bounding box center [483, 265] width 122 height 13
click at [422, 326] on html "U hello-word HS Home Documentation Analytics Code automation Design system data…" at bounding box center [476, 279] width 952 height 559
click at [622, 206] on div "Accessibility guide for tree . Navigate the tree with the arrow keys. Common tr…" at bounding box center [620, 310] width 94 height 497
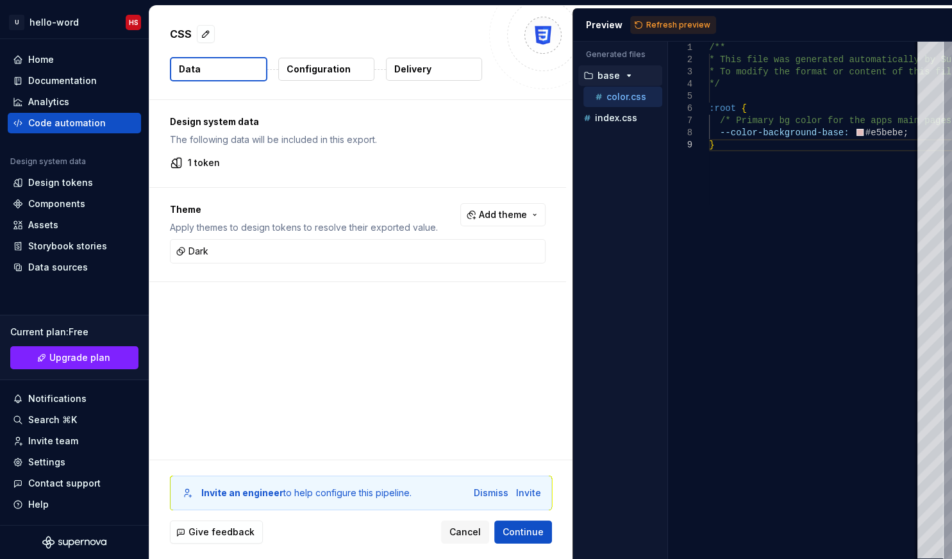
click at [612, 76] on p "base" at bounding box center [608, 76] width 22 height 10
click at [614, 115] on p "index.css" at bounding box center [616, 118] width 42 height 10
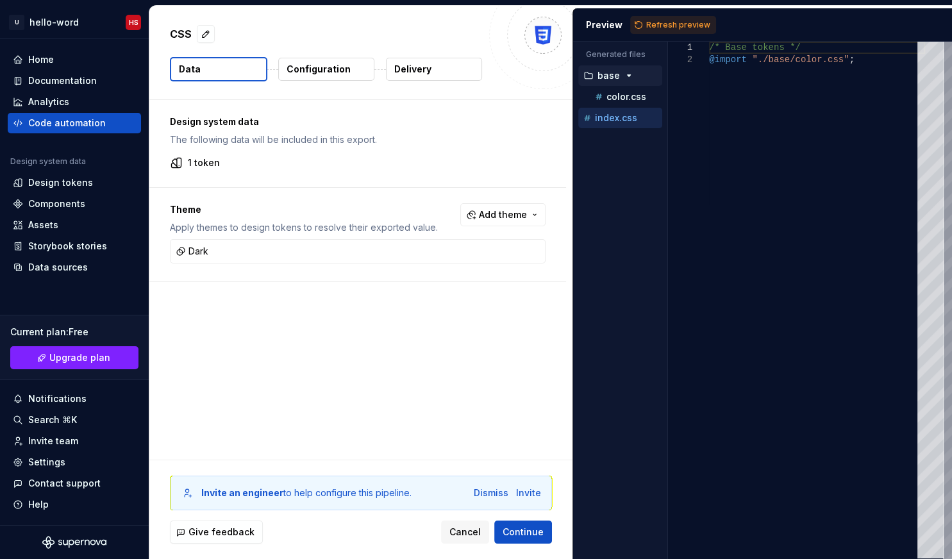
click at [622, 79] on div "button" at bounding box center [628, 76] width 15 height 10
click at [611, 73] on p "base" at bounding box center [608, 76] width 22 height 10
click at [622, 88] on div "color.css" at bounding box center [622, 97] width 79 height 21
click at [628, 92] on p "color.css" at bounding box center [626, 97] width 40 height 10
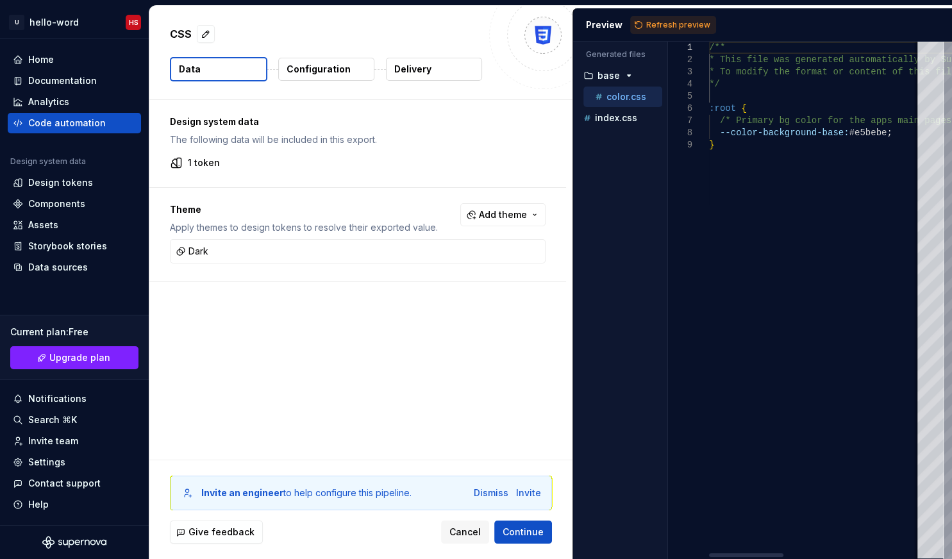
click at [524, 213] on span "Add theme" at bounding box center [503, 214] width 48 height 13
click at [414, 265] on div "Suggestions" at bounding box center [411, 265] width 10 height 10
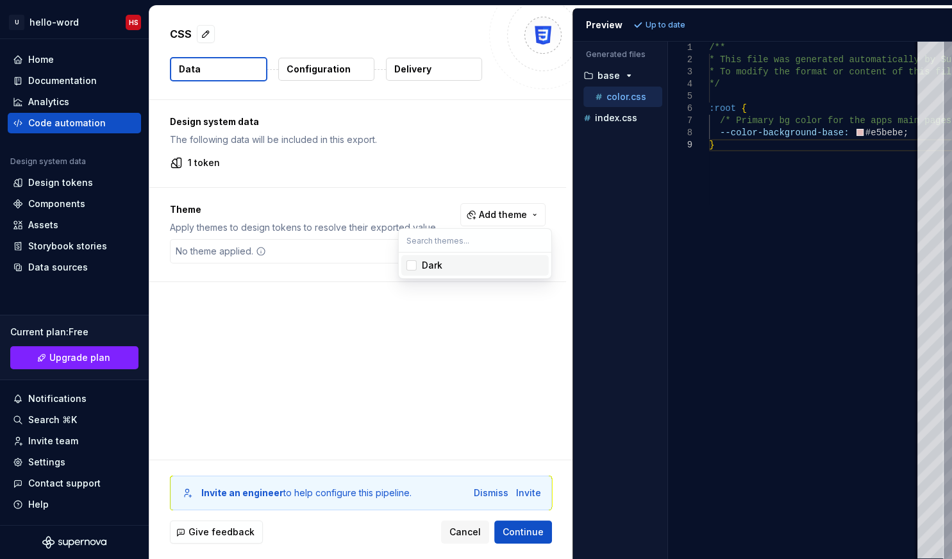
click at [414, 265] on div "Suggestions" at bounding box center [411, 265] width 10 height 10
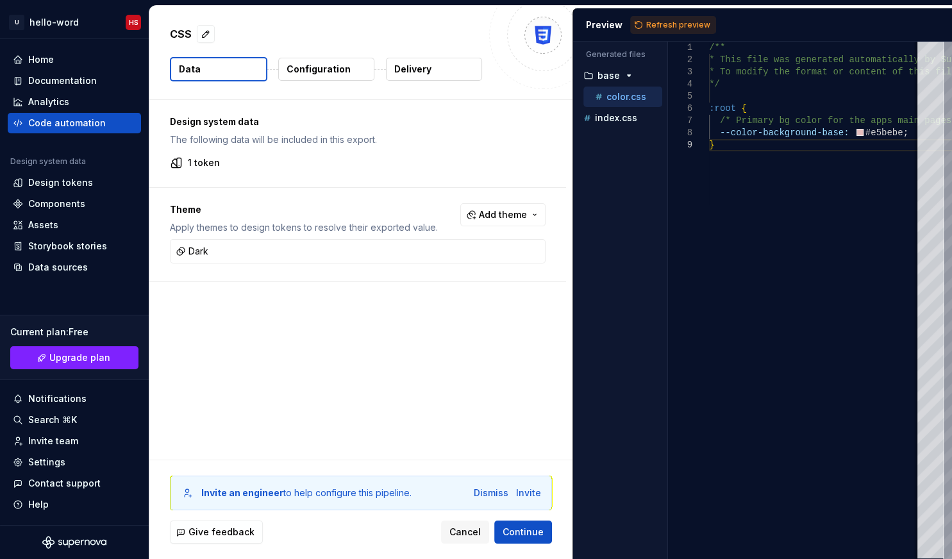
click at [614, 119] on html "U hello-word HS Home Documentation Analytics Code automation Design system data…" at bounding box center [476, 279] width 952 height 559
click at [614, 119] on p "index.css" at bounding box center [616, 118] width 42 height 10
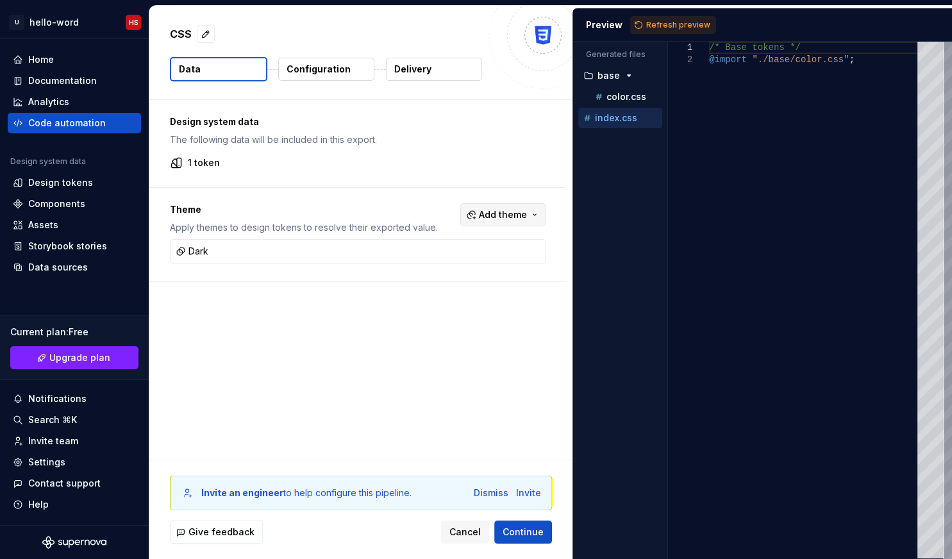
click at [526, 215] on span "Add theme" at bounding box center [503, 214] width 48 height 13
click at [430, 263] on div "Dark" at bounding box center [432, 265] width 21 height 13
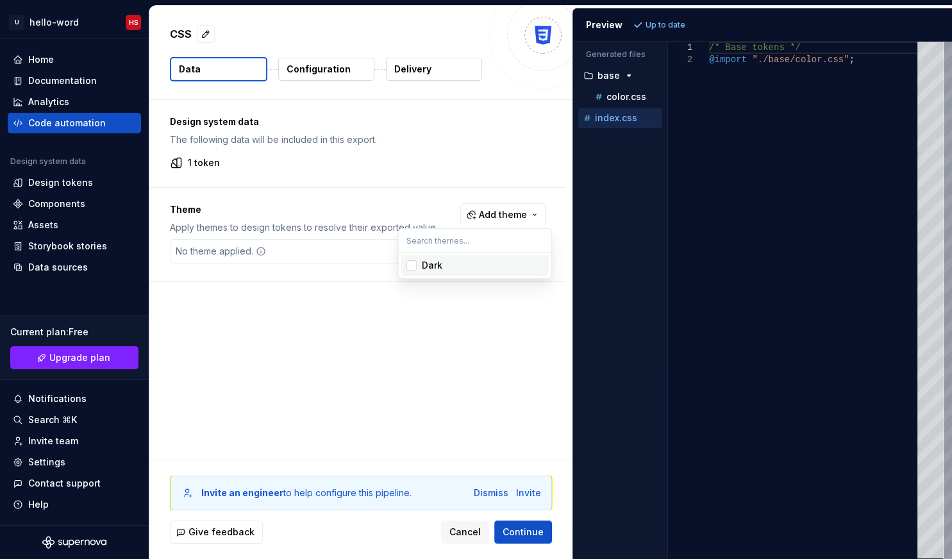
click at [428, 263] on div "Dark" at bounding box center [432, 265] width 21 height 13
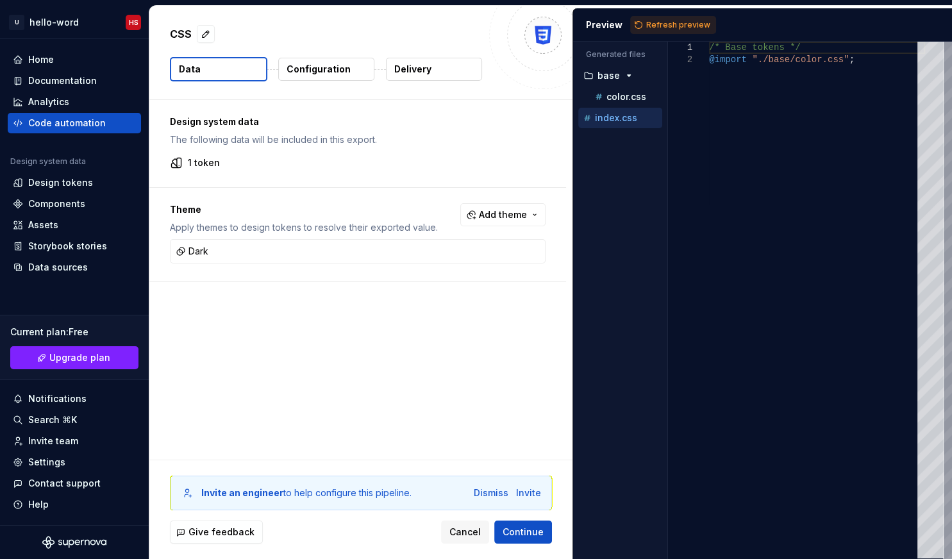
click at [496, 338] on html "U hello-word HS Home Documentation Analytics Code automation Design system data…" at bounding box center [476, 279] width 952 height 559
click at [774, 247] on div "/* Base tokens */ @import "./base/color.css" ;" at bounding box center [817, 300] width 216 height 517
click at [529, 533] on span "Continue" at bounding box center [523, 532] width 41 height 13
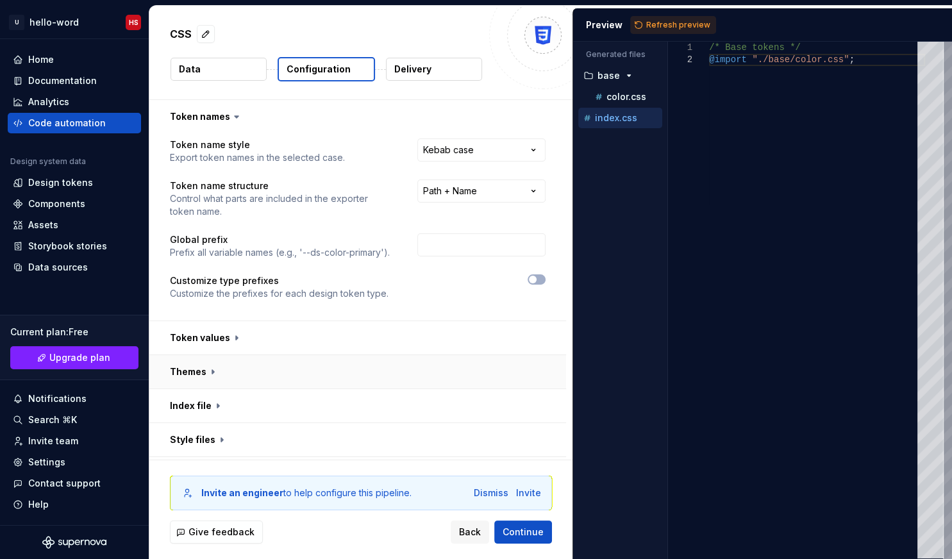
click at [212, 368] on button "button" at bounding box center [357, 371] width 417 height 33
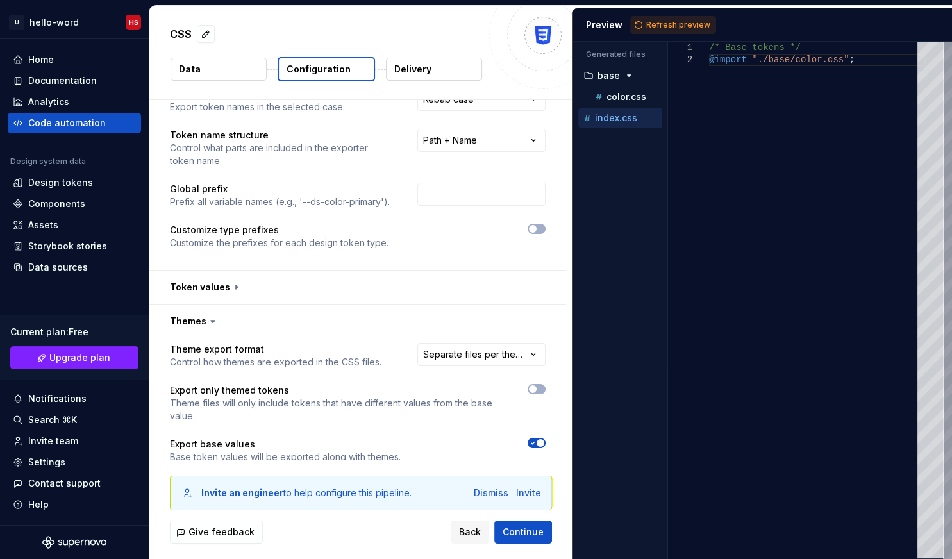
scroll to position [117, 0]
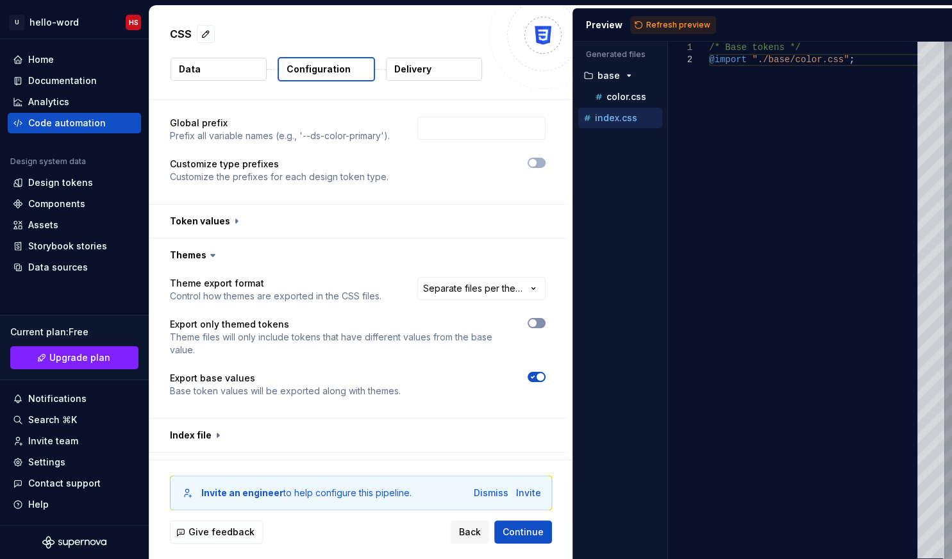
click at [537, 321] on span "button" at bounding box center [533, 323] width 8 height 8
click at [496, 287] on html "**********" at bounding box center [476, 279] width 952 height 559
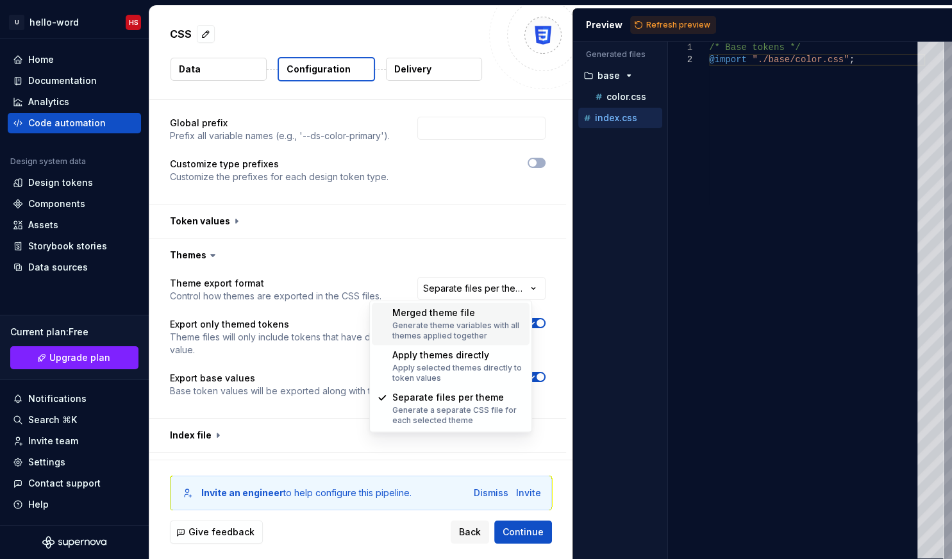
select select "**********"
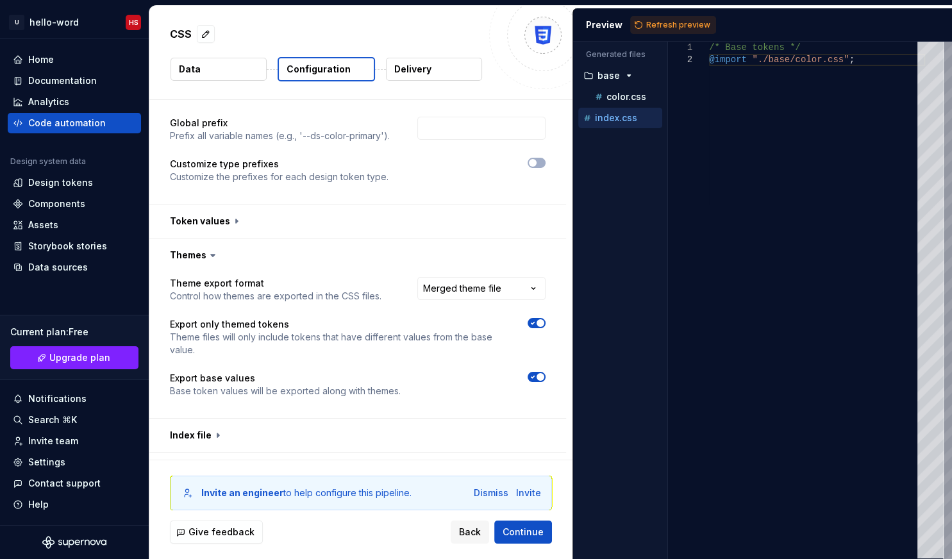
click at [544, 324] on span "button" at bounding box center [541, 323] width 8 height 8
click at [544, 377] on span "button" at bounding box center [541, 377] width 8 height 8
click at [545, 377] on button "button" at bounding box center [537, 377] width 18 height 10
click at [546, 321] on button "button" at bounding box center [537, 323] width 18 height 10
click at [535, 524] on button "Continue" at bounding box center [523, 532] width 58 height 23
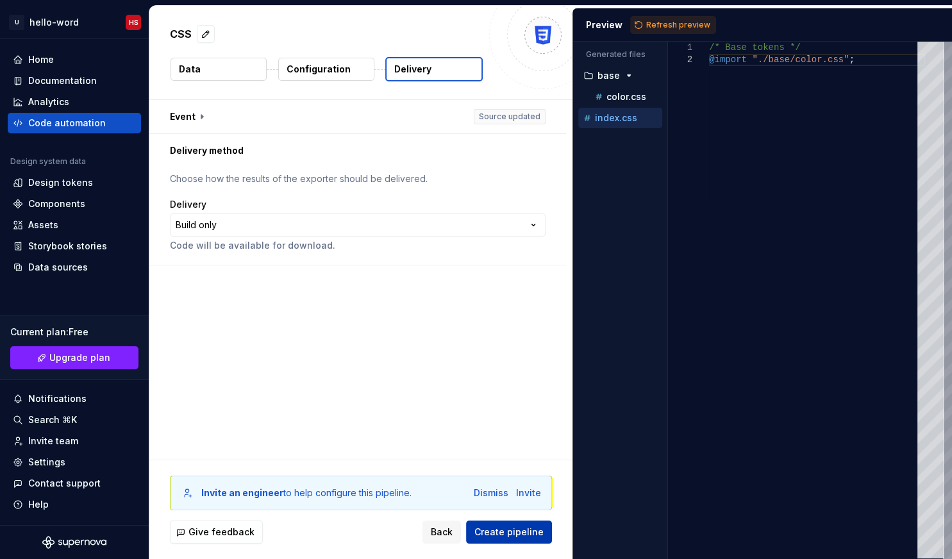
click at [524, 531] on span "Create pipeline" at bounding box center [508, 532] width 69 height 13
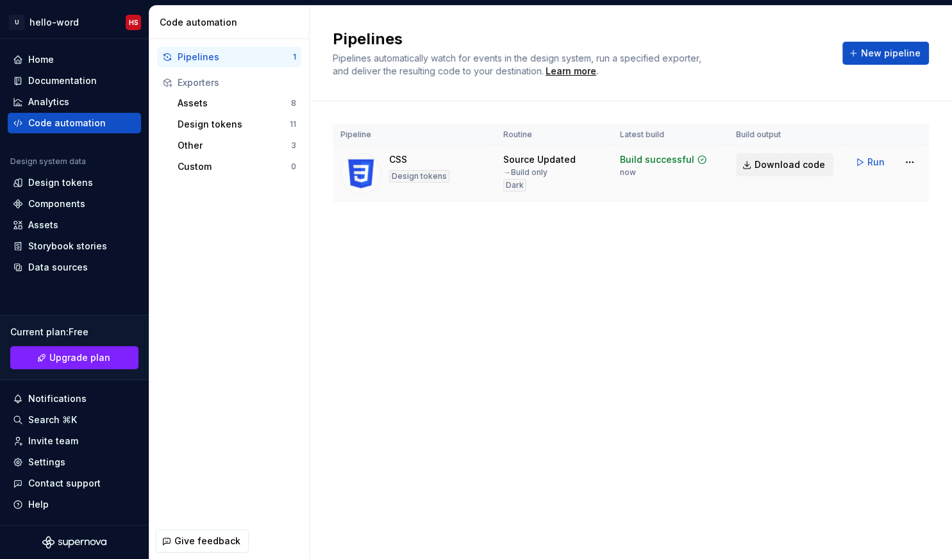
click at [785, 171] on link "Download code" at bounding box center [784, 164] width 97 height 23
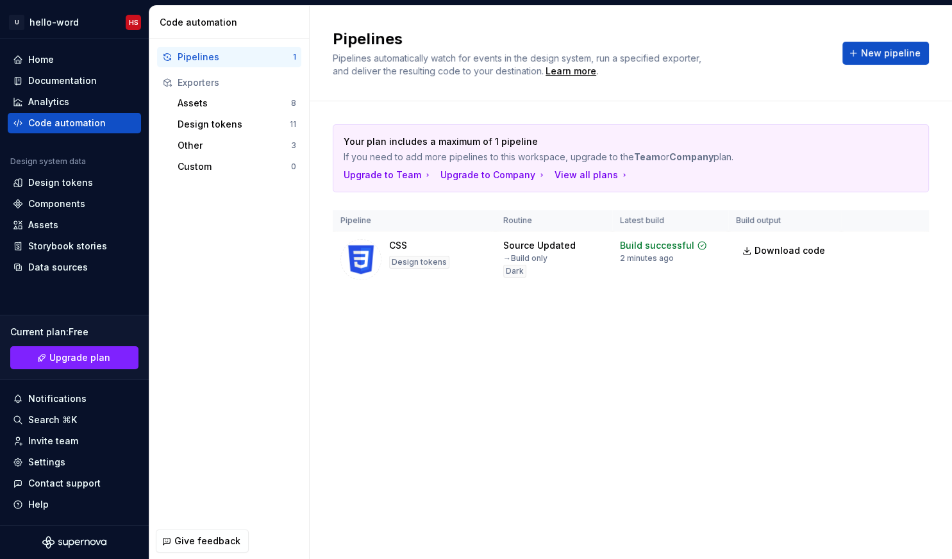
click at [634, 369] on div "Pipelines Pipelines automatically watch for events in the design system, run a …" at bounding box center [631, 282] width 642 height 553
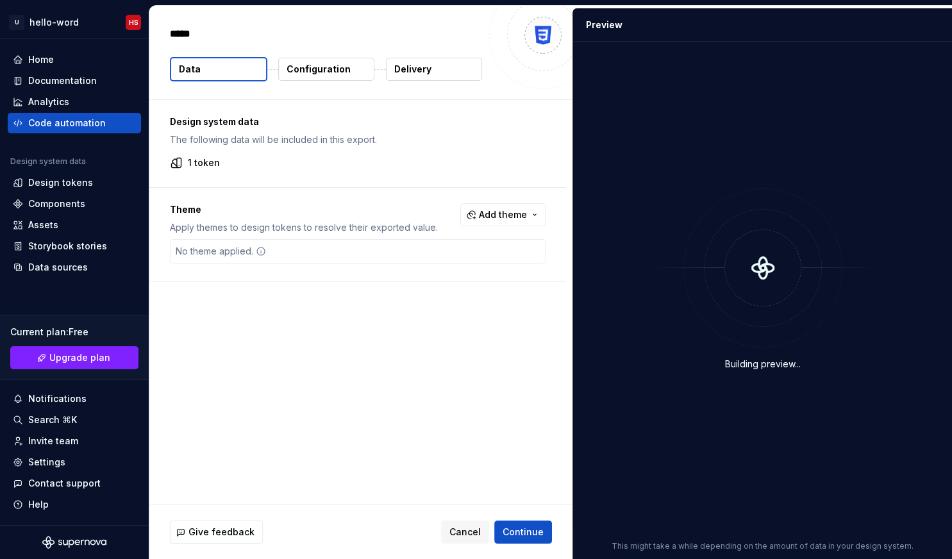
type textarea "*"
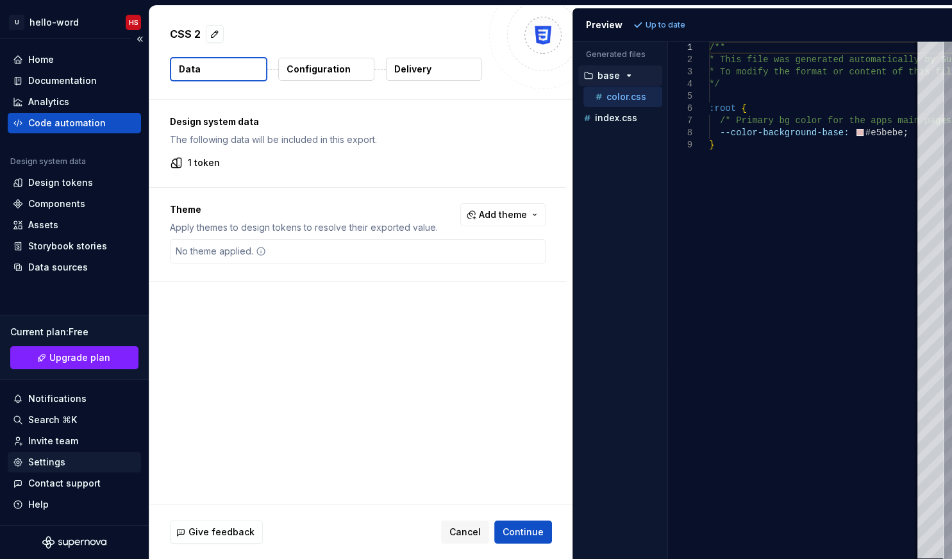
click at [55, 467] on div "Settings" at bounding box center [46, 462] width 37 height 13
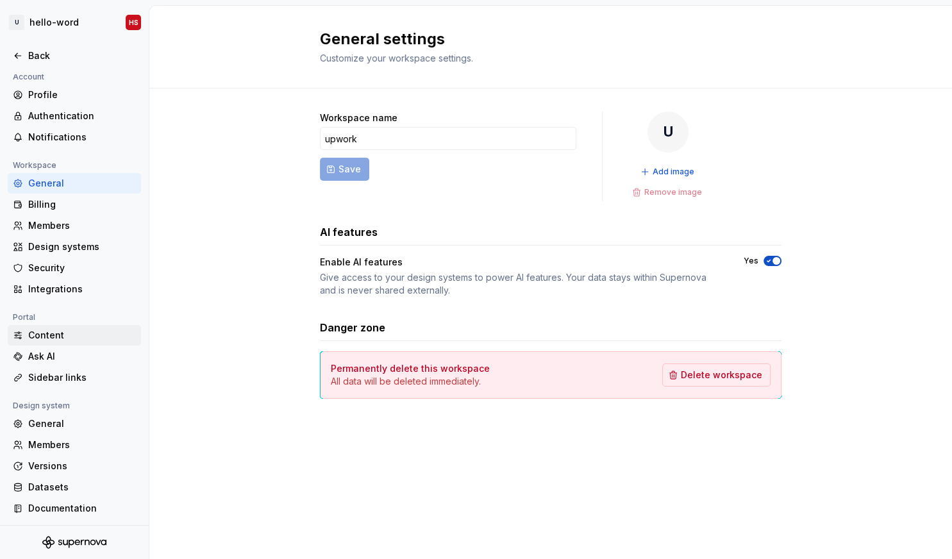
scroll to position [6, 0]
click at [65, 286] on div "Integrations" at bounding box center [82, 288] width 108 height 13
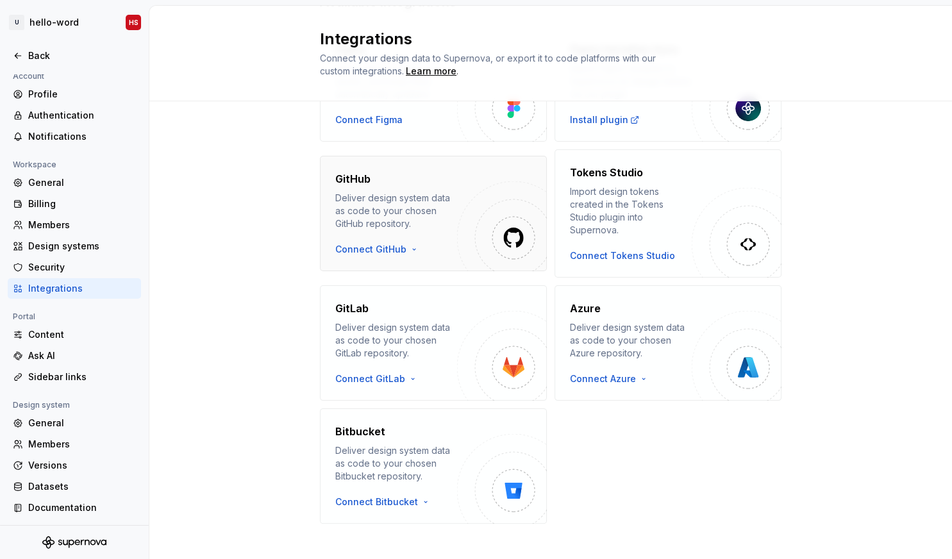
scroll to position [54, 0]
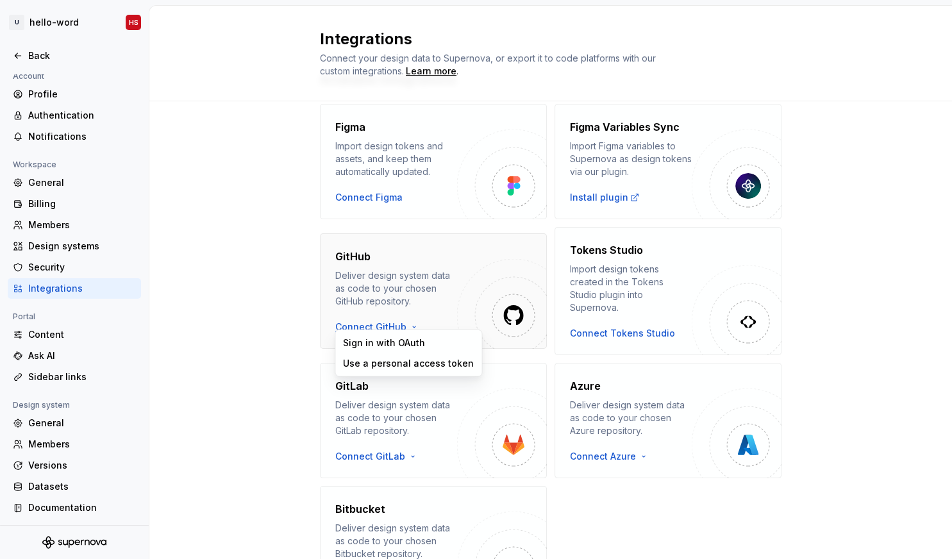
click at [385, 326] on html "U hello-word HS Back Account Profile Authentication Notifications Workspace Gen…" at bounding box center [476, 279] width 952 height 559
click at [392, 342] on div "Sign in with OAuth" at bounding box center [408, 343] width 131 height 13
click at [381, 313] on div "GitHub Deliver design system data as code to your chosen GitHub repository. Con…" at bounding box center [396, 291] width 122 height 85
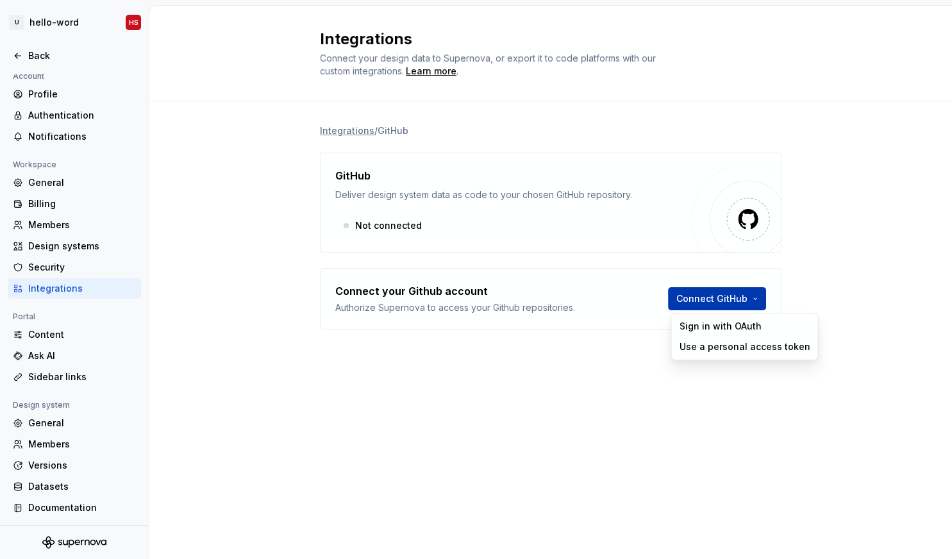
click at [689, 305] on html "U hello-word HS Back Account Profile Authentication Notifications Workspace Gen…" at bounding box center [476, 279] width 952 height 559
click at [705, 345] on div "Use a personal access token" at bounding box center [744, 346] width 131 height 13
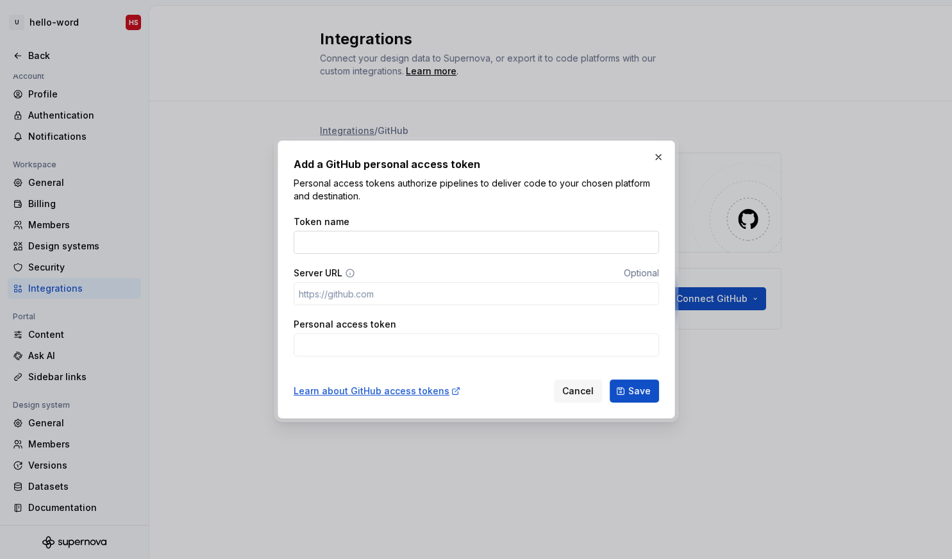
click at [371, 232] on input "Token name" at bounding box center [476, 242] width 365 height 23
click at [393, 295] on input "Server URL" at bounding box center [476, 293] width 365 height 23
click at [396, 340] on input "Personal access token" at bounding box center [476, 344] width 365 height 23
click at [381, 246] on input "Token name" at bounding box center [476, 242] width 365 height 23
click at [358, 337] on input "Personal access token" at bounding box center [476, 344] width 365 height 23
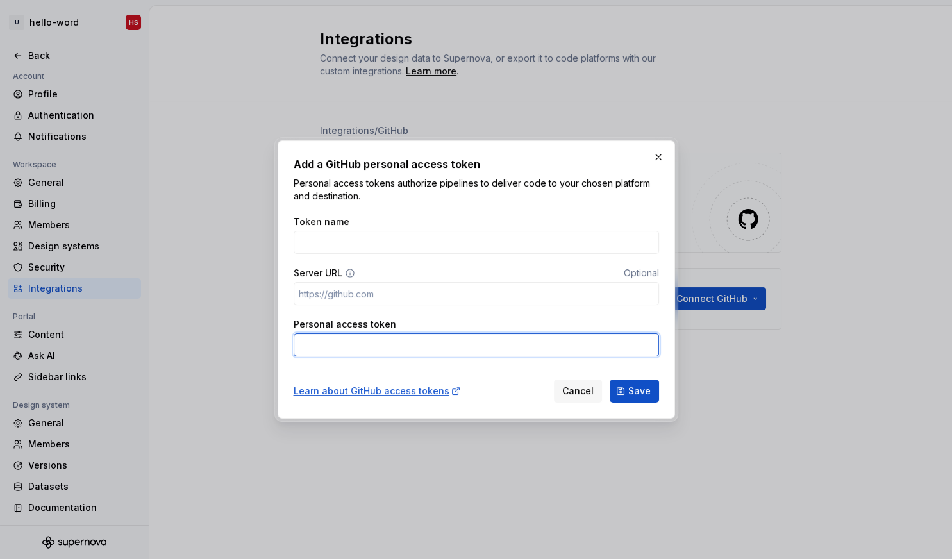
paste input "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"
type input "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"
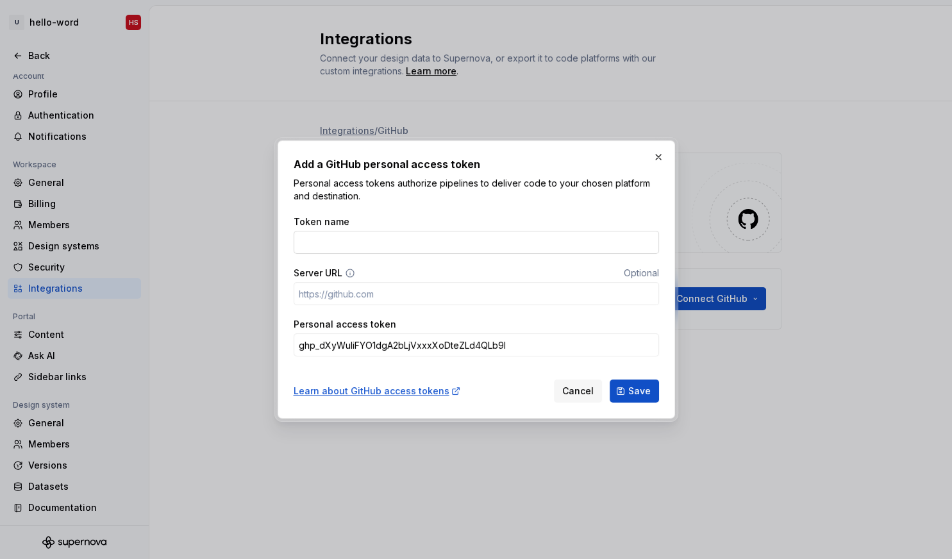
click at [356, 243] on input "Token name" at bounding box center [476, 242] width 365 height 23
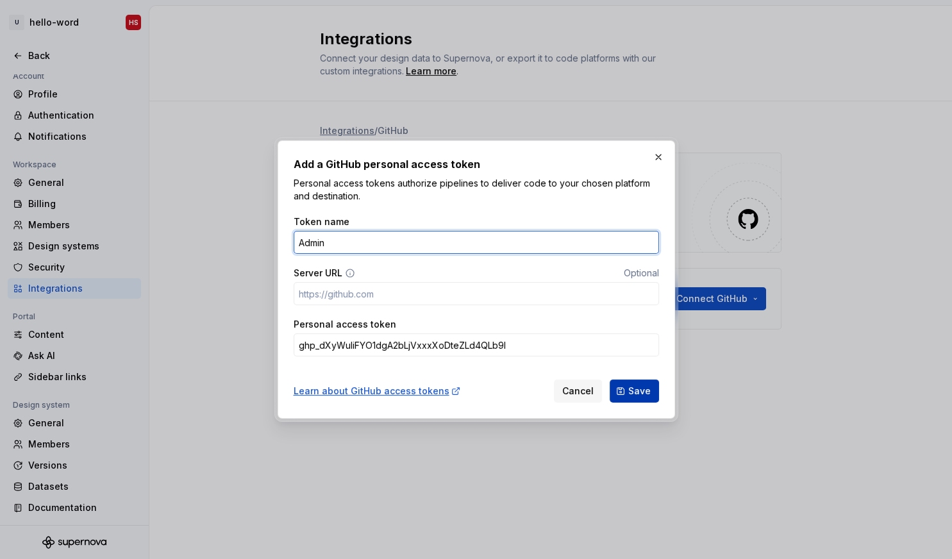
type input "Admin"
click at [633, 391] on span "Save" at bounding box center [639, 391] width 22 height 13
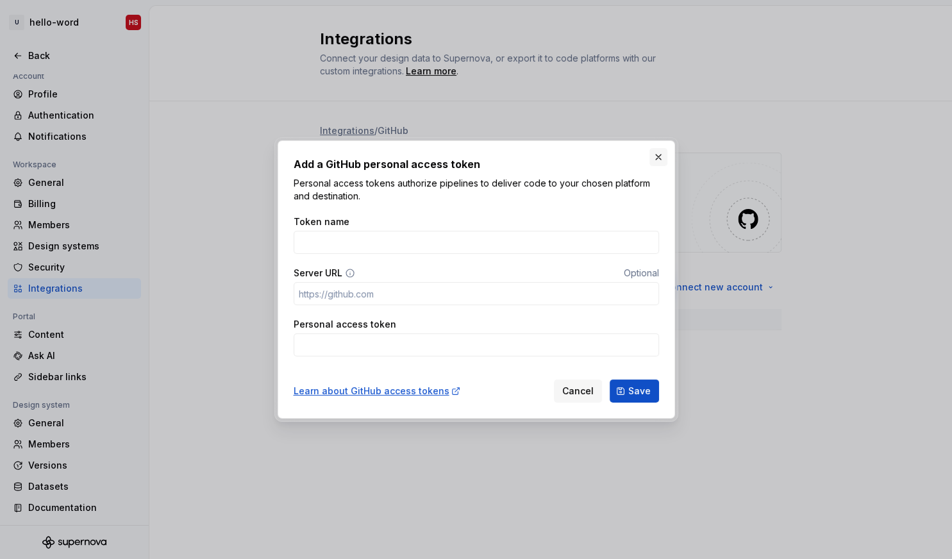
click at [660, 154] on button "button" at bounding box center [658, 157] width 18 height 18
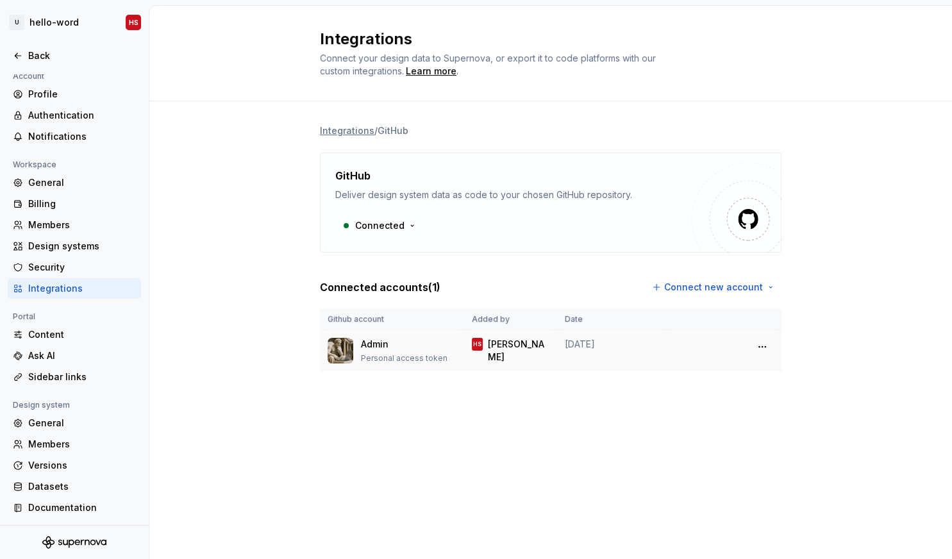
click at [488, 342] on div "[PERSON_NAME]" at bounding box center [511, 351] width 78 height 26
drag, startPoint x: 491, startPoint y: 342, endPoint x: 530, endPoint y: 345, distance: 38.6
click at [530, 345] on div "[PERSON_NAME]" at bounding box center [511, 351] width 78 height 26
click at [550, 401] on div "Integrations / GitHub GitHub Deliver design system data as code to your chosen …" at bounding box center [551, 260] width 462 height 319
click at [427, 76] on div "Learn more" at bounding box center [431, 71] width 51 height 13
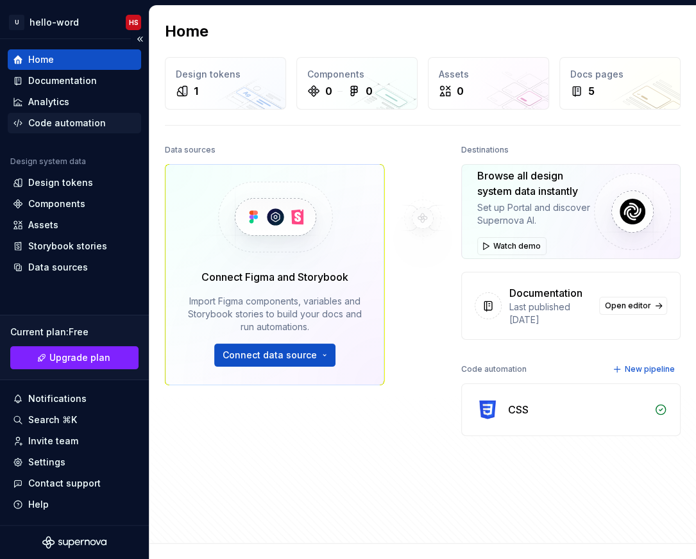
click at [78, 125] on div "Code automation" at bounding box center [67, 123] width 78 height 13
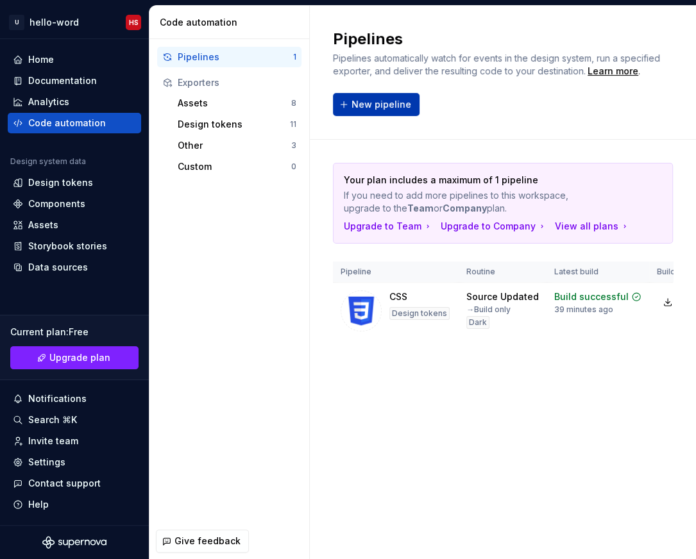
click at [371, 99] on span "New pipeline" at bounding box center [381, 104] width 60 height 13
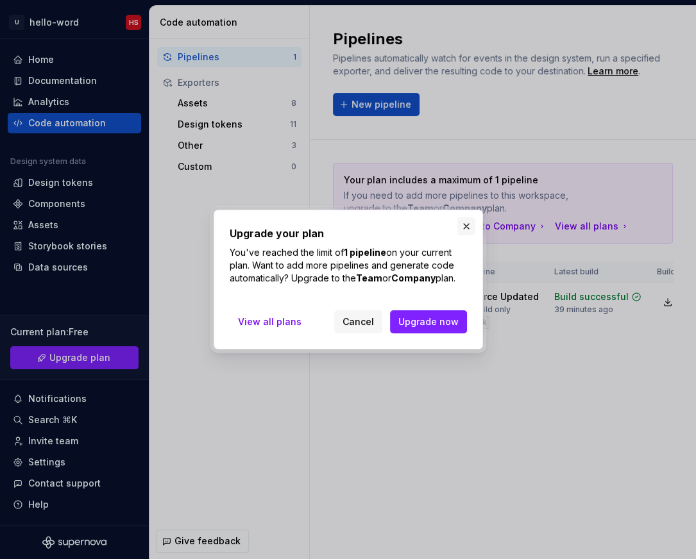
click at [467, 222] on button "button" at bounding box center [466, 226] width 18 height 18
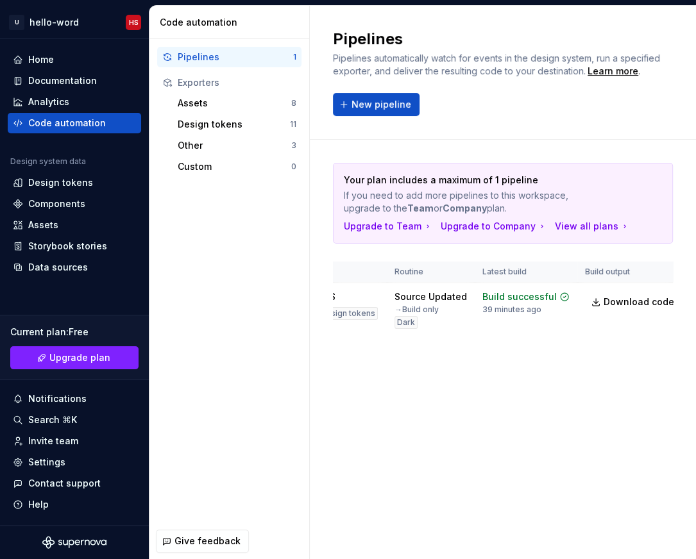
scroll to position [0, 165]
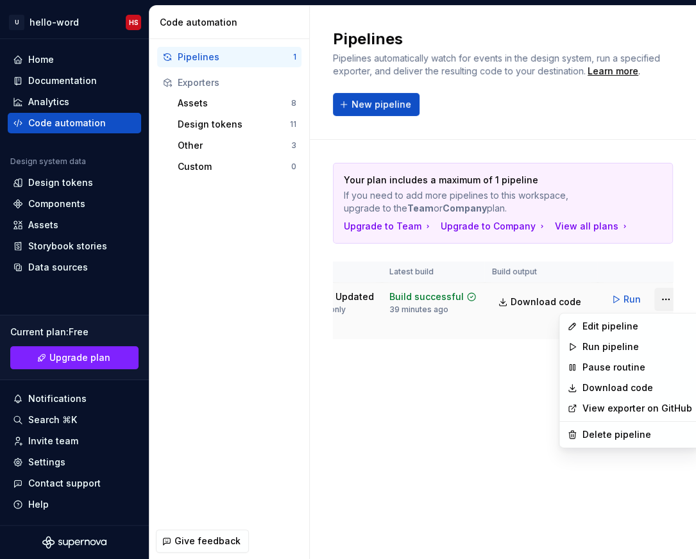
click at [653, 301] on html "U hello-word HS Home Documentation Analytics Code automation Design system data…" at bounding box center [348, 279] width 696 height 559
click at [609, 436] on div "Delete pipeline" at bounding box center [637, 434] width 110 height 13
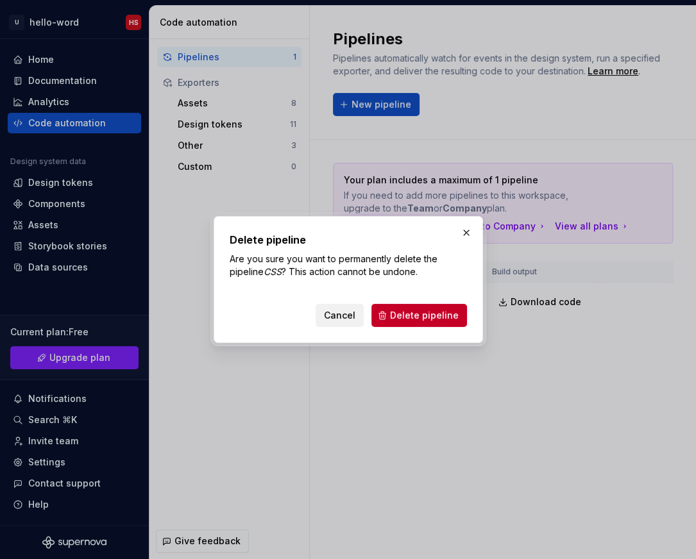
click at [347, 316] on span "Cancel" at bounding box center [339, 315] width 31 height 13
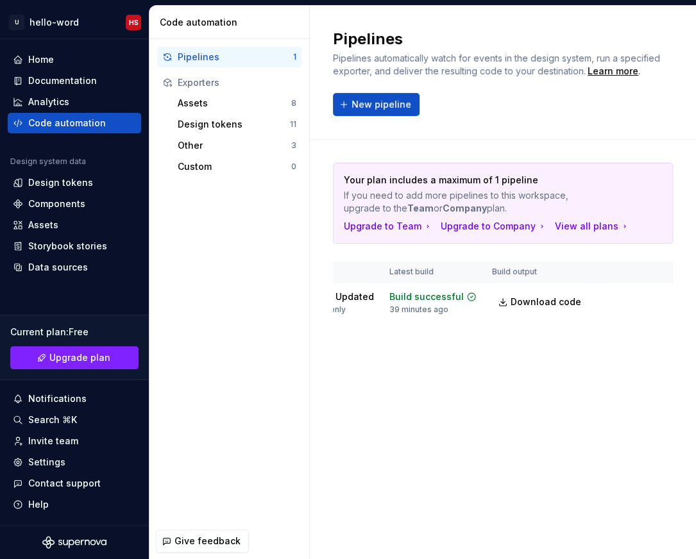
click at [653, 301] on html "U hello-word HS Home Documentation Analytics Code automation Design system data…" at bounding box center [348, 279] width 696 height 559
click at [499, 384] on html "U hello-word HS Home Documentation Analytics Code automation Design system data…" at bounding box center [348, 279] width 696 height 559
click at [650, 303] on html "U hello-word HS Home Documentation Analytics Code automation Design system data…" at bounding box center [348, 279] width 696 height 559
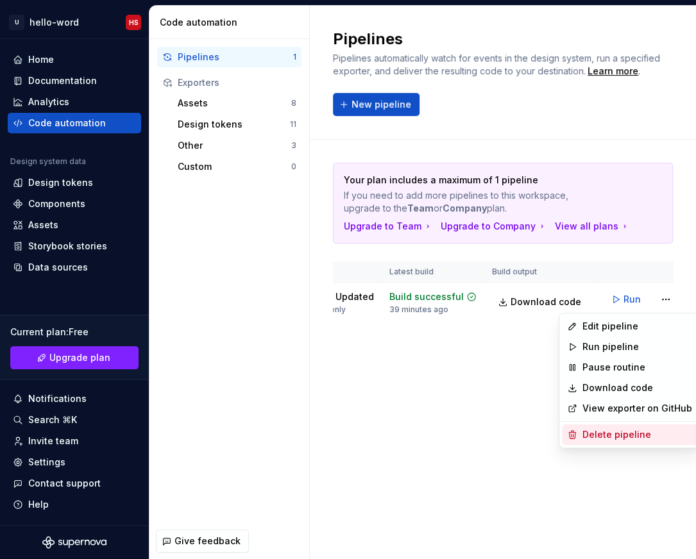
click at [609, 435] on div "Delete pipeline" at bounding box center [637, 434] width 110 height 13
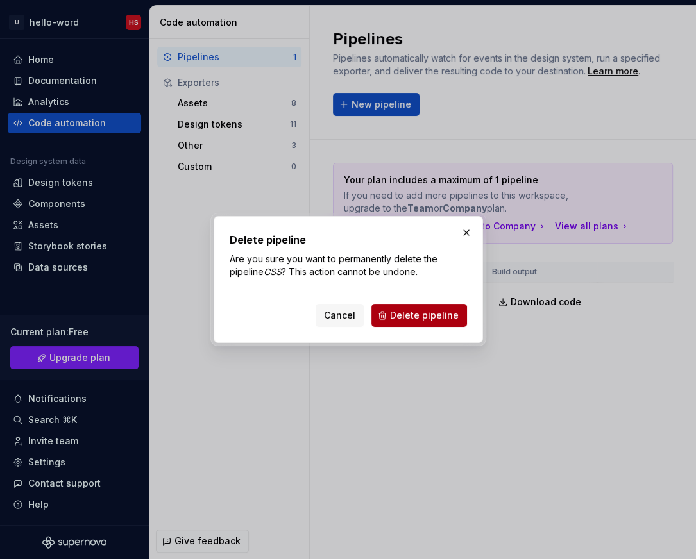
click at [422, 311] on span "Delete pipeline" at bounding box center [424, 315] width 69 height 13
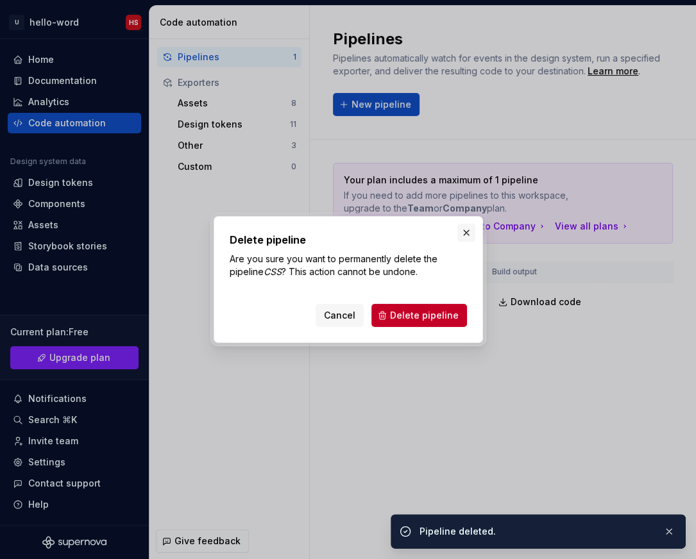
click at [468, 237] on button "button" at bounding box center [466, 233] width 18 height 18
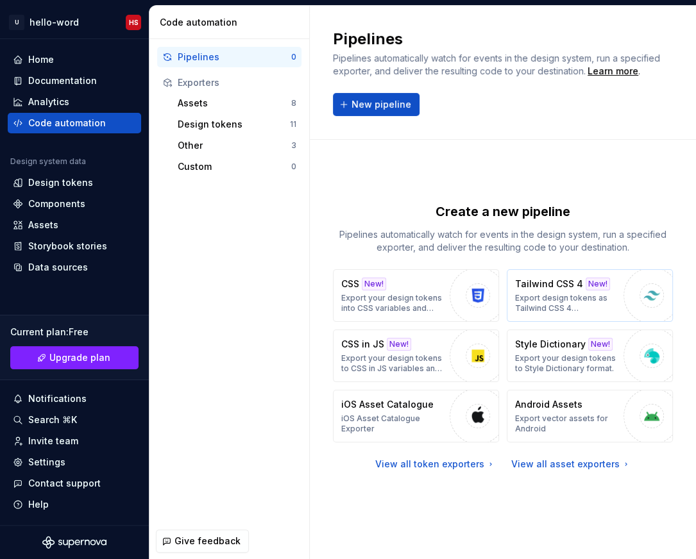
click at [599, 300] on p "Export design tokens as Tailwind CSS 4 configuration." at bounding box center [566, 303] width 102 height 21
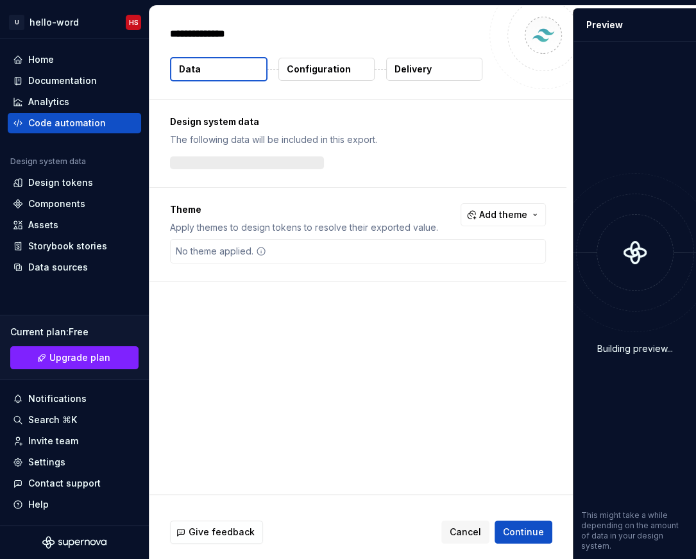
type textarea "*"
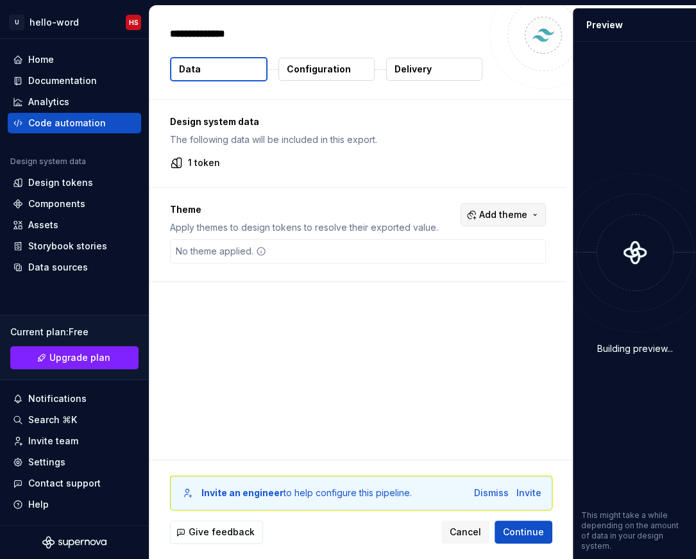
click at [519, 212] on span "Add theme" at bounding box center [503, 214] width 48 height 13
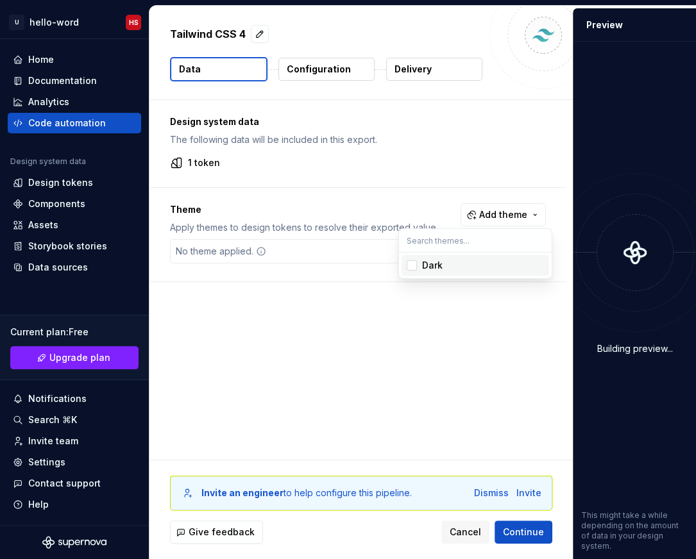
click at [435, 265] on div "Dark" at bounding box center [432, 265] width 21 height 13
click at [411, 318] on html "U hello-word HS Home Documentation Analytics Code automation Design system data…" at bounding box center [348, 279] width 696 height 559
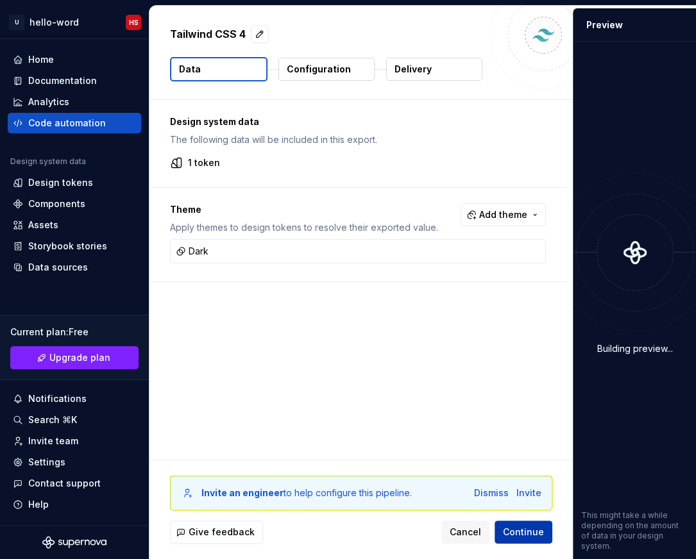
click at [522, 535] on span "Continue" at bounding box center [523, 532] width 41 height 13
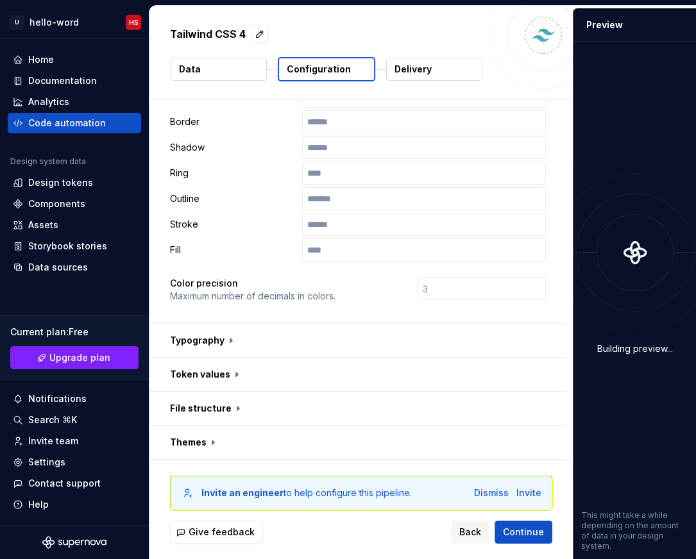
scroll to position [375, 0]
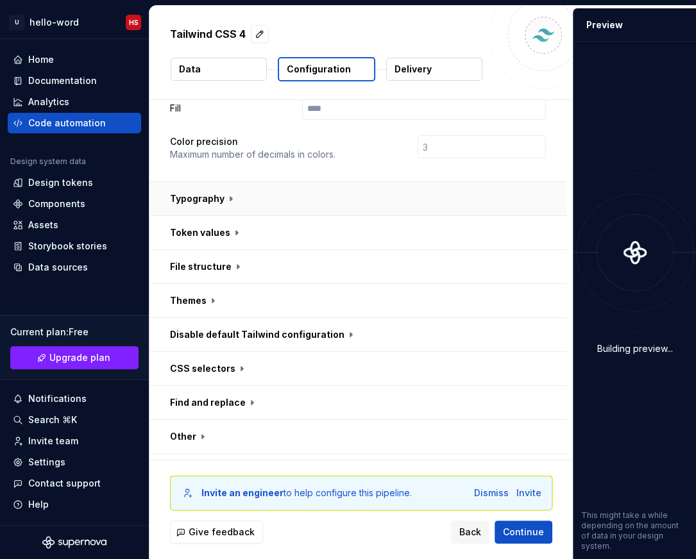
click at [208, 182] on button "button" at bounding box center [357, 198] width 417 height 33
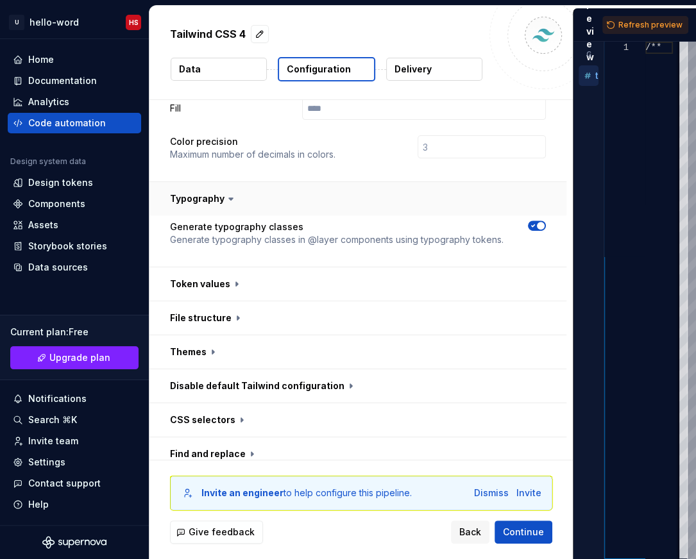
click at [208, 182] on button "button" at bounding box center [357, 198] width 417 height 33
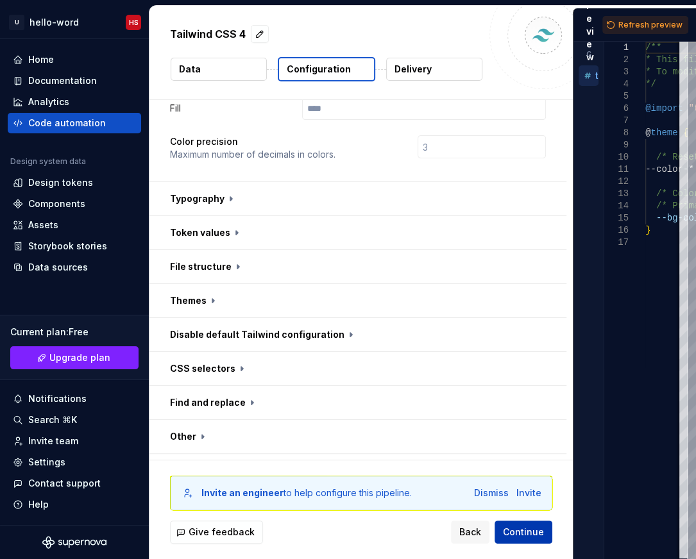
click at [511, 532] on span "Continue" at bounding box center [523, 532] width 41 height 13
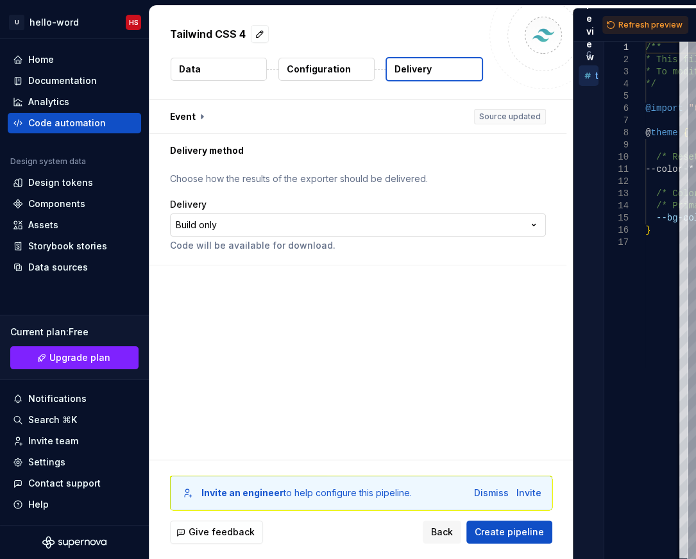
click at [262, 224] on html "**********" at bounding box center [348, 279] width 696 height 559
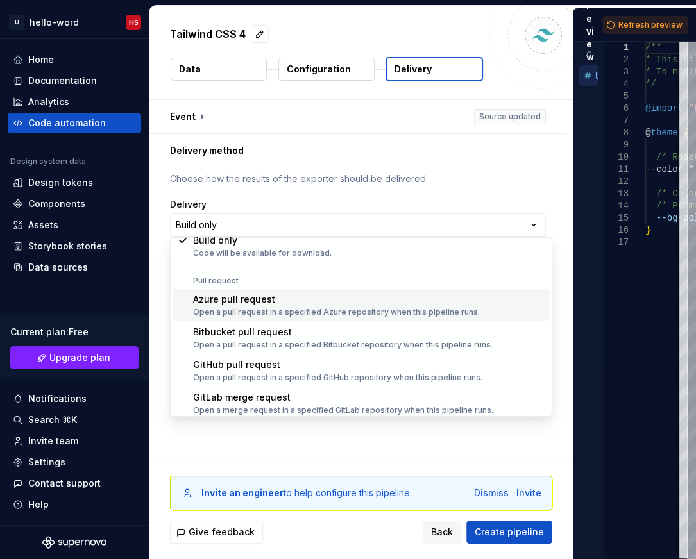
scroll to position [36, 0]
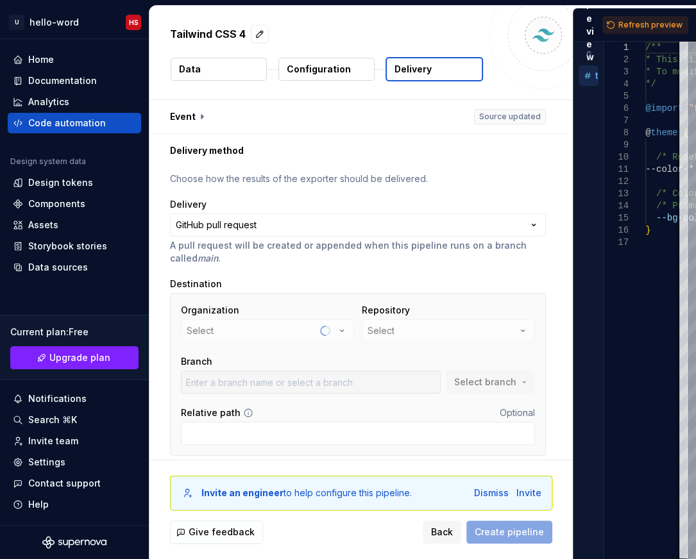
click at [274, 335] on div "Organization Select" at bounding box center [267, 323] width 173 height 38
type input "main"
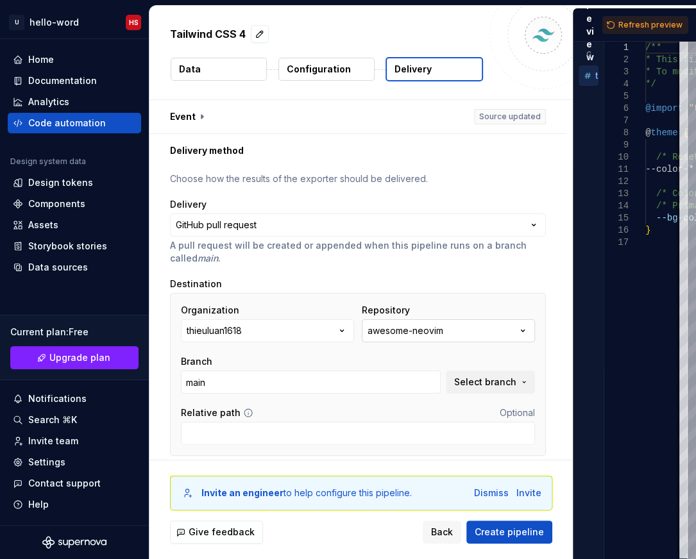
click at [413, 331] on div "awesome-neovim" at bounding box center [405, 330] width 76 height 13
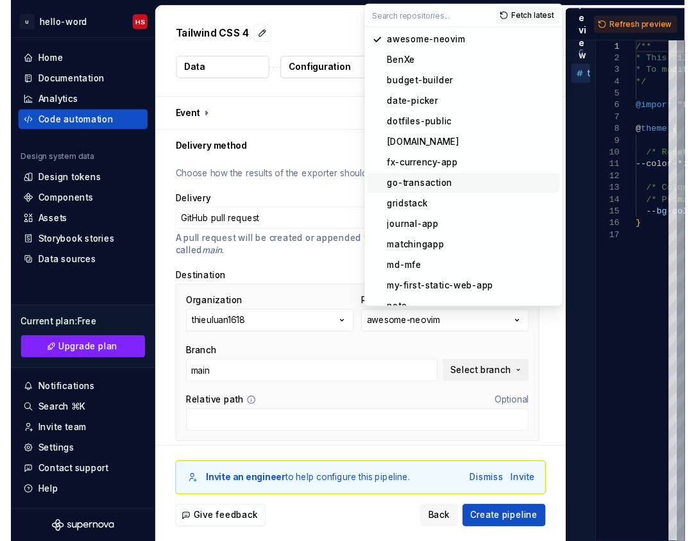
scroll to position [203, 0]
